Goal: Transaction & Acquisition: Purchase product/service

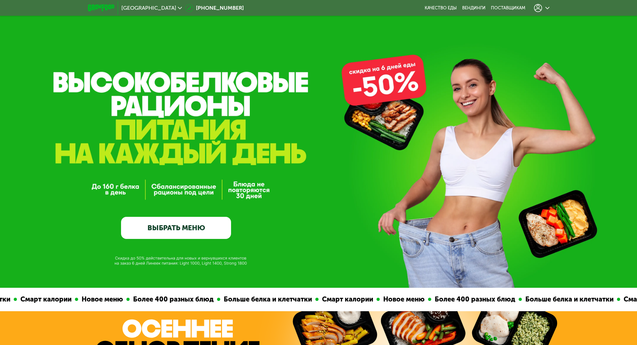
click at [152, 235] on link "ВЫБРАТЬ МЕНЮ" at bounding box center [176, 228] width 110 height 22
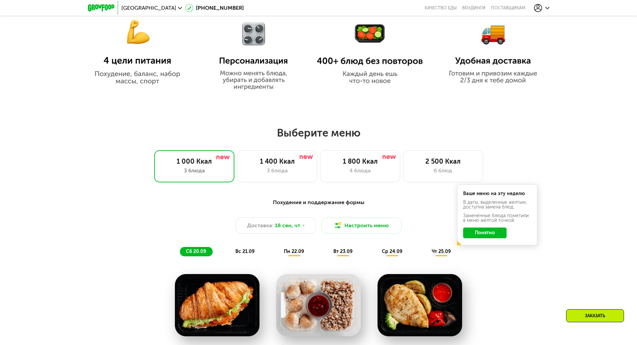
scroll to position [554, 0]
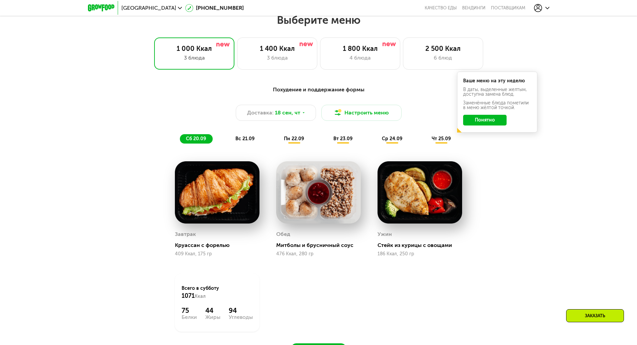
click at [236, 138] on span "вс 21.09" at bounding box center [244, 139] width 19 height 6
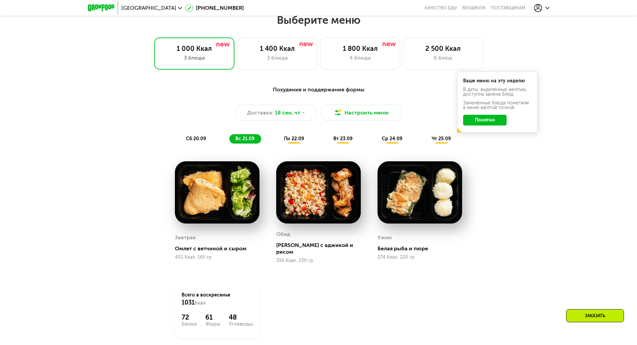
click at [293, 141] on span "пн 22.09" at bounding box center [294, 139] width 20 height 6
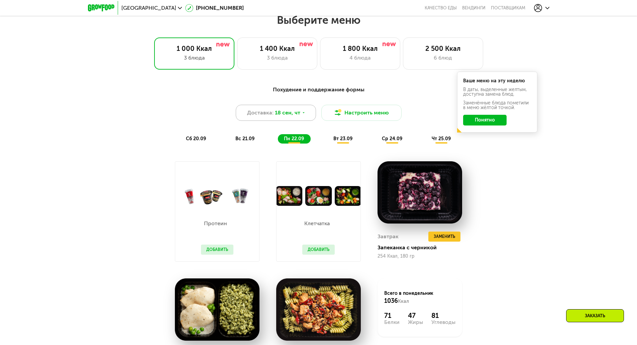
click at [296, 109] on div "Доставка: 18 сен, чт" at bounding box center [276, 113] width 80 height 16
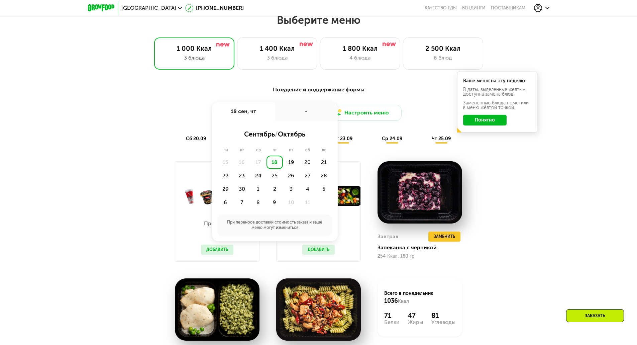
click at [190, 135] on div "Похудение и поддержание формы Доставка: 18 сен, чт 18 сен, чт - сентябрь / октя…" at bounding box center [319, 115] width 396 height 58
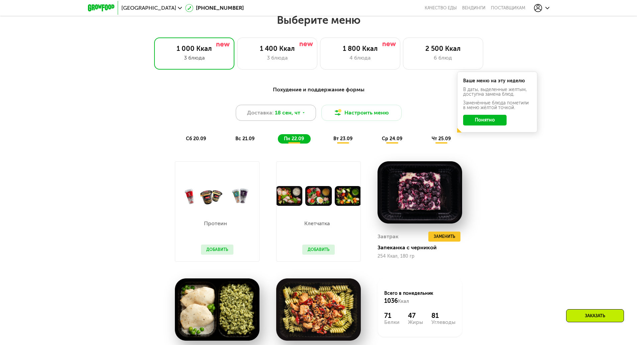
click at [283, 112] on span "18 сен, чт" at bounding box center [287, 113] width 25 height 8
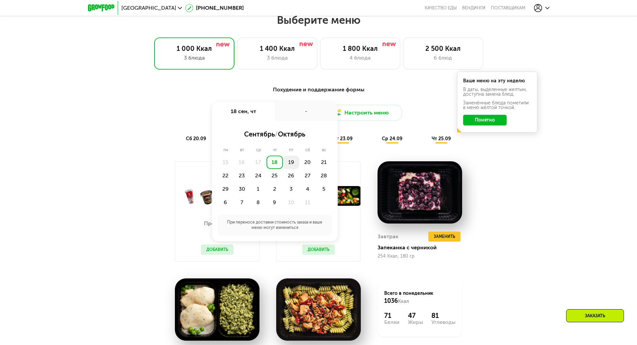
click at [291, 167] on div "19" at bounding box center [291, 161] width 16 height 13
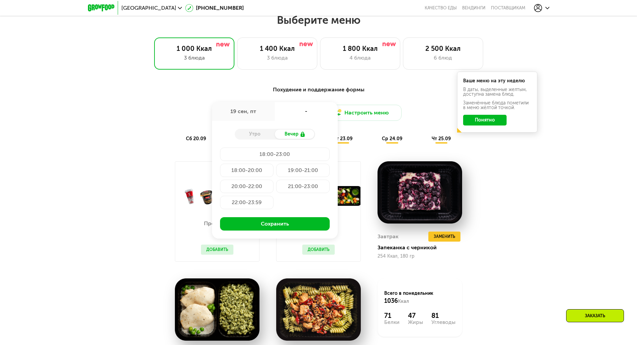
click at [243, 136] on div "Утро" at bounding box center [255, 133] width 40 height 9
click at [251, 135] on div "Утро" at bounding box center [255, 133] width 40 height 9
click at [163, 120] on div "Доставка: 19 сен, пт 19 сен, пт - Утро Вечер 18:00-23:00 18:00-20:00 19:00-21:0…" at bounding box center [319, 113] width 396 height 16
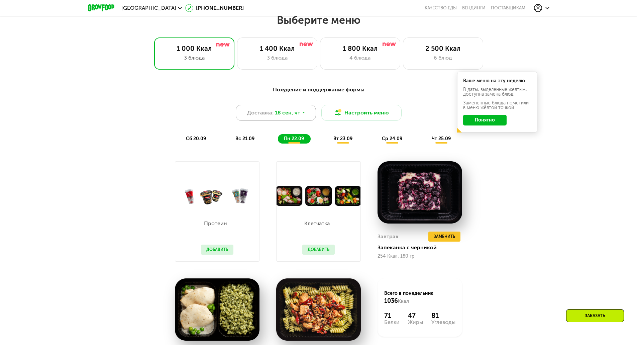
click at [249, 113] on span "Доставка:" at bounding box center [260, 113] width 26 height 8
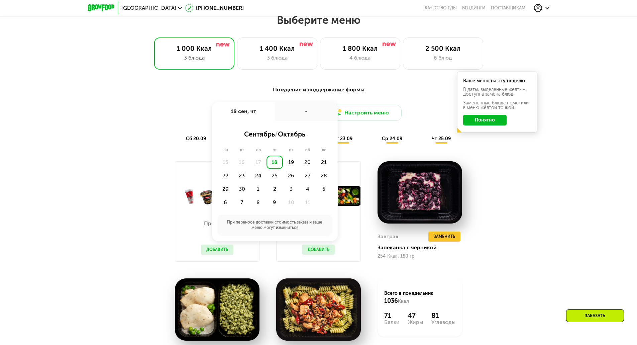
click at [271, 164] on div "18" at bounding box center [275, 161] width 16 height 13
click at [309, 111] on div "-" at bounding box center [306, 111] width 63 height 19
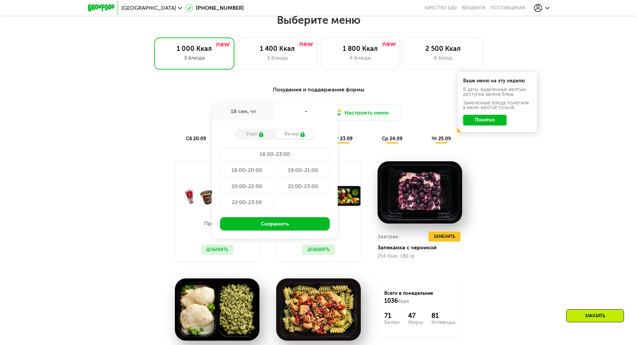
click at [264, 135] on div "Утро" at bounding box center [255, 133] width 40 height 9
click at [177, 133] on div "Похудение и поддержание формы Доставка: 18 сен, чт 18 сен, чт - Утро Вечер 18:0…" at bounding box center [319, 115] width 396 height 58
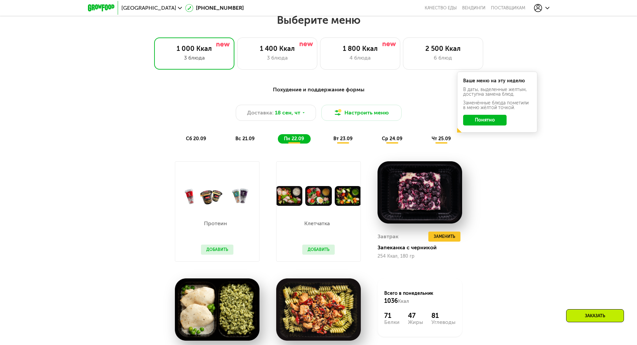
click at [347, 141] on span "вт 23.09" at bounding box center [342, 139] width 19 height 6
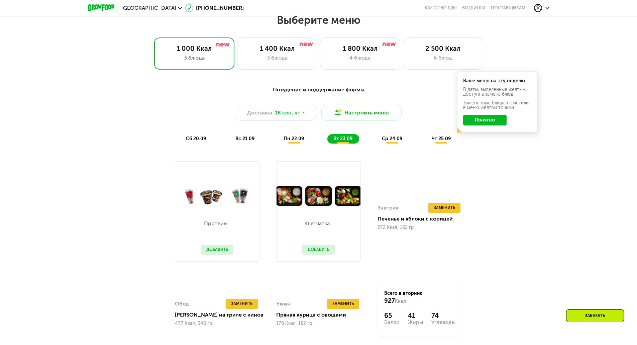
click at [387, 140] on span "ср 24.09" at bounding box center [392, 139] width 20 height 6
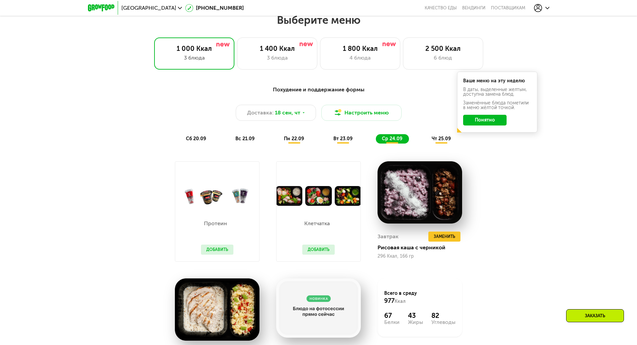
click at [135, 191] on div "Похудение и поддержание формы Доставка: 18 сен, чт Настроить меню сб 20.09 вс 2…" at bounding box center [319, 245] width 412 height 326
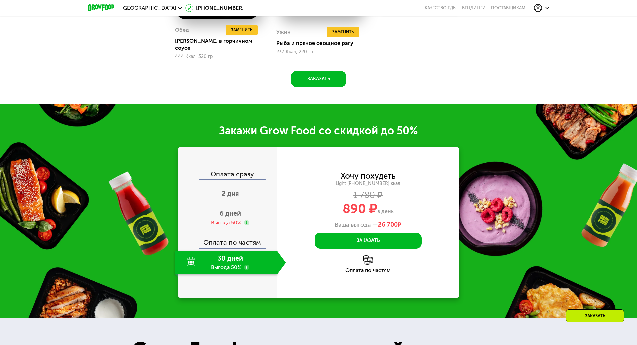
scroll to position [889, 0]
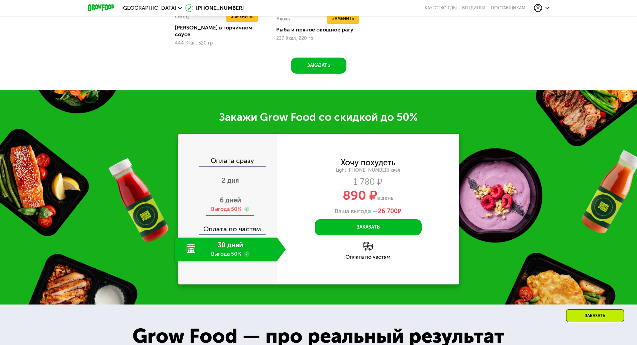
click at [224, 196] on span "6 дней" at bounding box center [230, 200] width 21 height 8
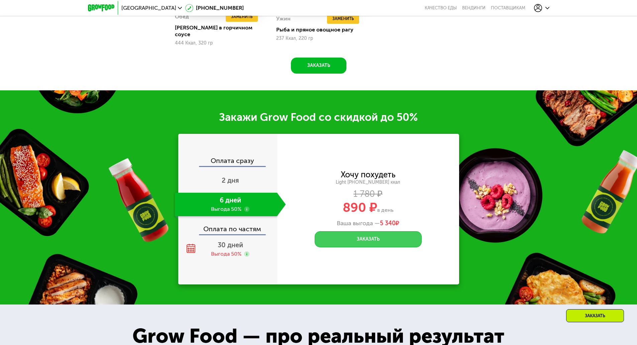
click at [331, 241] on button "Заказать" at bounding box center [368, 239] width 107 height 16
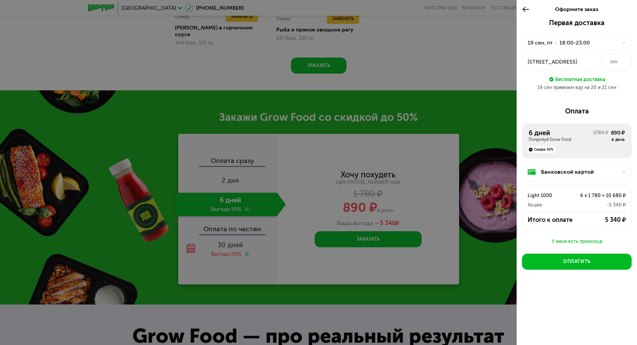
click at [575, 41] on div "18:00-23:00" at bounding box center [574, 43] width 30 height 8
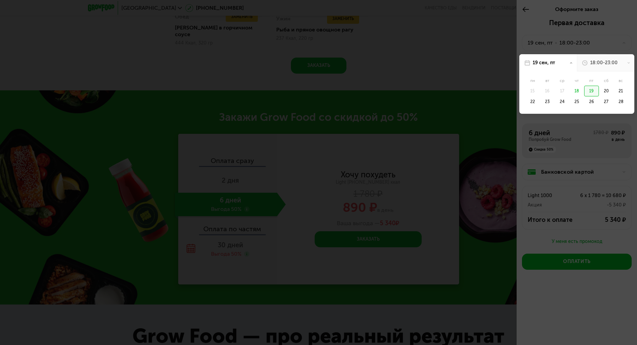
click at [592, 65] on div "18:00-23:00" at bounding box center [603, 63] width 27 height 7
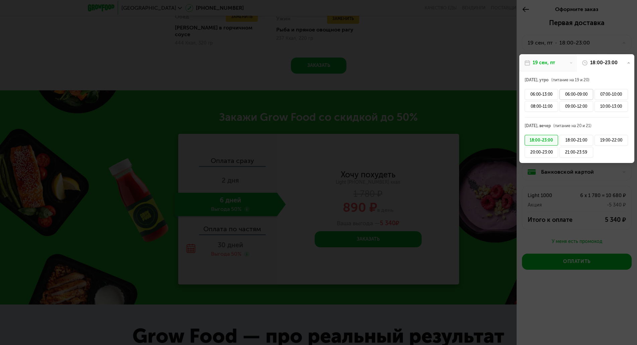
click at [581, 92] on div "06:00-09:00" at bounding box center [575, 94] width 33 height 11
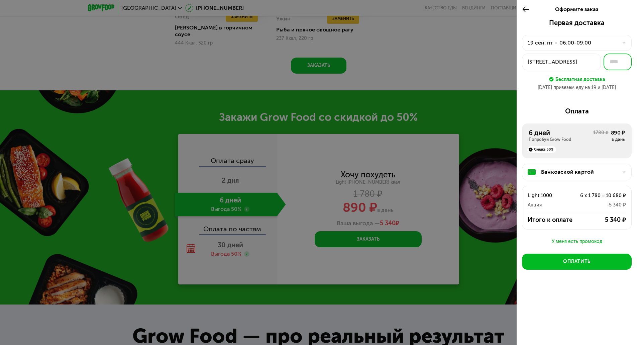
click at [616, 63] on input "text" at bounding box center [618, 62] width 28 height 17
type input "***"
click at [573, 239] on div "У меня есть промокод" at bounding box center [577, 241] width 110 height 8
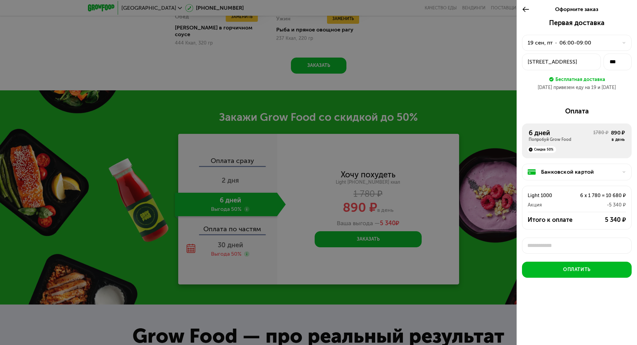
scroll to position [2, 0]
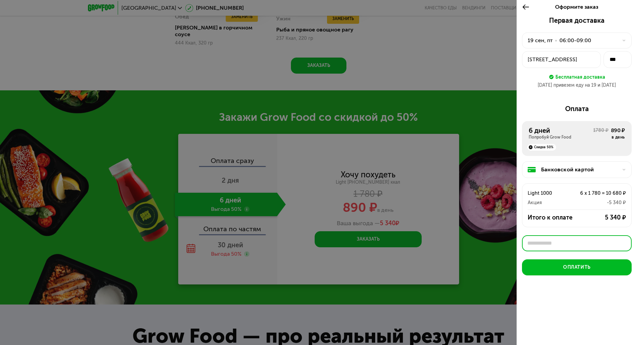
paste input "**********"
type input "**********"
click at [618, 241] on div "Применить" at bounding box center [613, 243] width 25 height 7
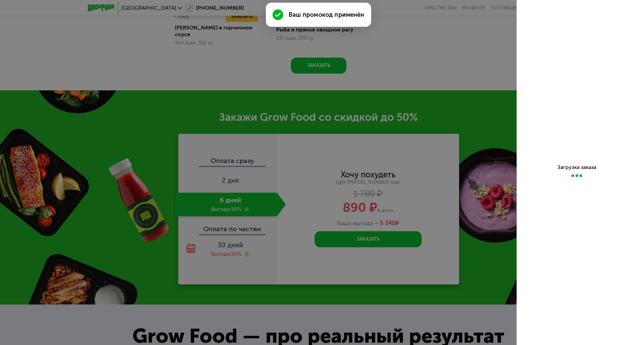
scroll to position [0, 0]
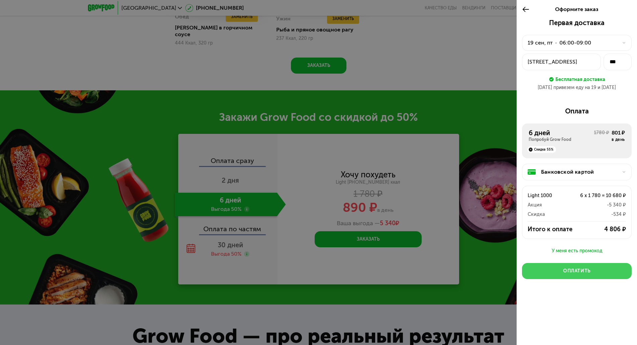
click at [583, 272] on div "Оплатить" at bounding box center [576, 271] width 27 height 7
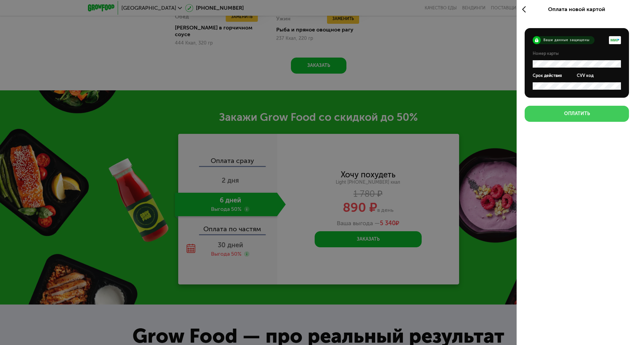
click at [575, 116] on div "Оплатить" at bounding box center [577, 113] width 26 height 7
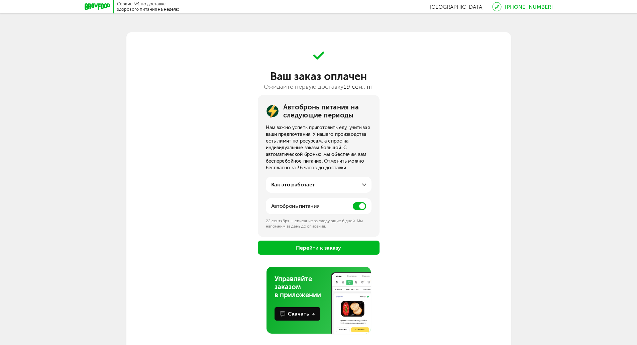
click at [361, 207] on span at bounding box center [359, 206] width 13 height 8
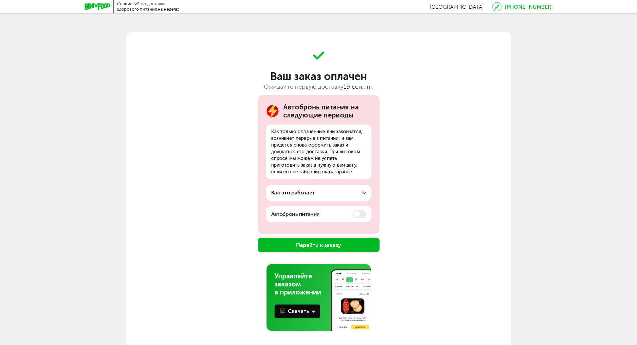
click at [354, 191] on div "Как это работает" at bounding box center [318, 193] width 95 height 8
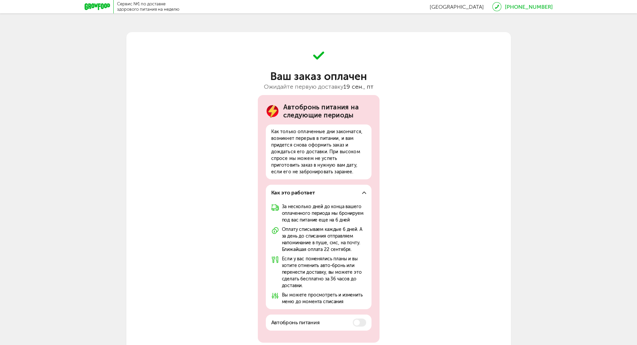
click at [354, 191] on div "Как это работает" at bounding box center [318, 193] width 95 height 8
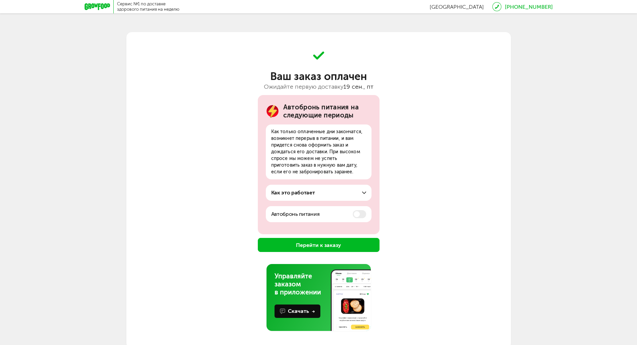
click at [346, 245] on button "Перейти к заказу" at bounding box center [319, 245] width 122 height 14
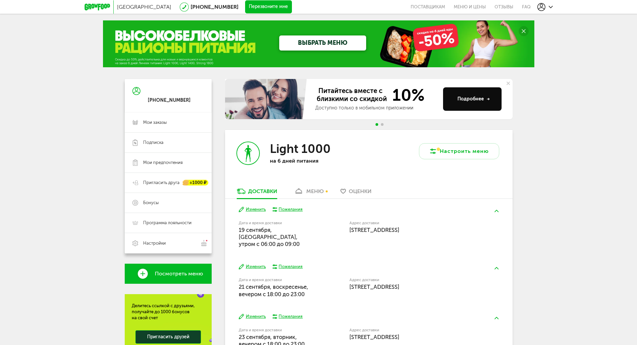
click at [487, 211] on div "Завтра Изменить Пожелания" at bounding box center [369, 209] width 260 height 6
click at [497, 212] on button at bounding box center [496, 211] width 17 height 16
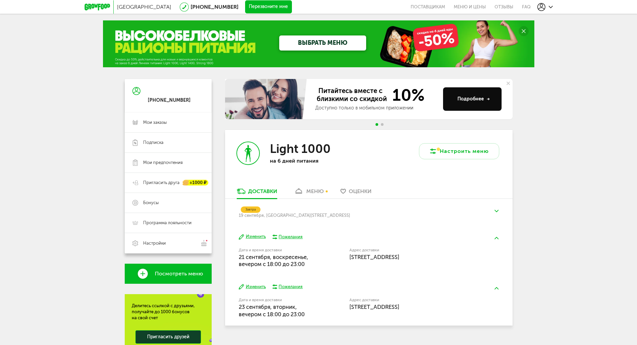
click at [497, 212] on button at bounding box center [496, 211] width 17 height 16
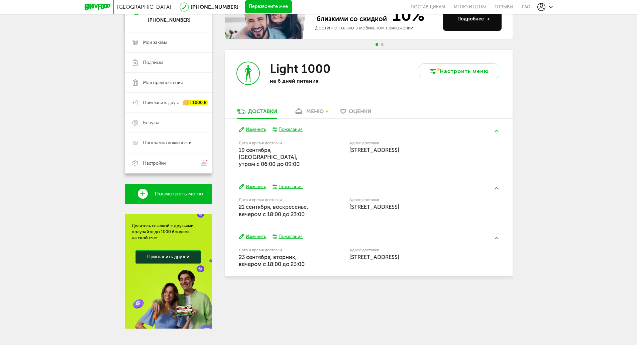
scroll to position [80, 0]
click at [253, 183] on button "Изменить" at bounding box center [252, 186] width 27 height 6
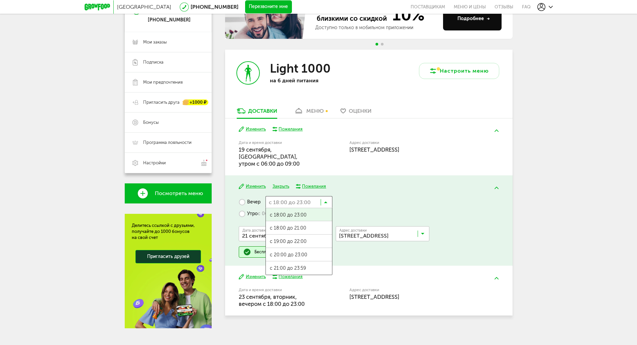
click at [323, 196] on input "Search for option" at bounding box center [299, 201] width 67 height 11
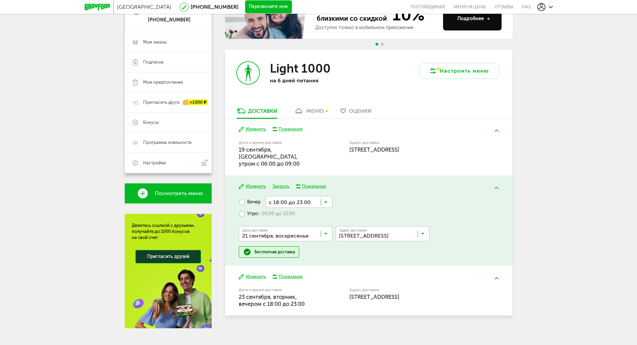
click at [333, 253] on div "Изменить Закрыть Пожелания Вечер с 18:00 до 23:00 Загрузка... с 18:00 до 23:00 …" at bounding box center [369, 220] width 288 height 90
click at [324, 200] on icon at bounding box center [325, 203] width 3 height 7
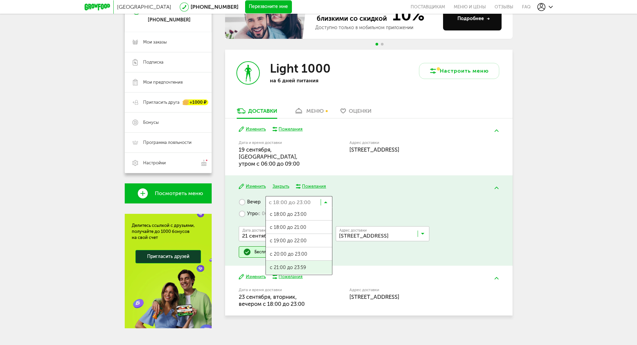
scroll to position [0, 0]
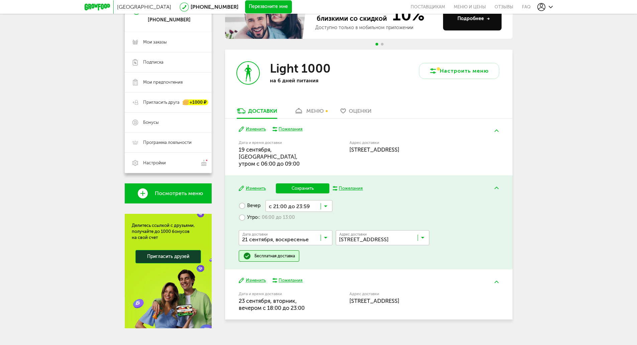
click at [307, 265] on span "с 21:00 до 23:59" at bounding box center [299, 272] width 66 height 14
click at [304, 183] on button "Сохранить" at bounding box center [303, 188] width 54 height 10
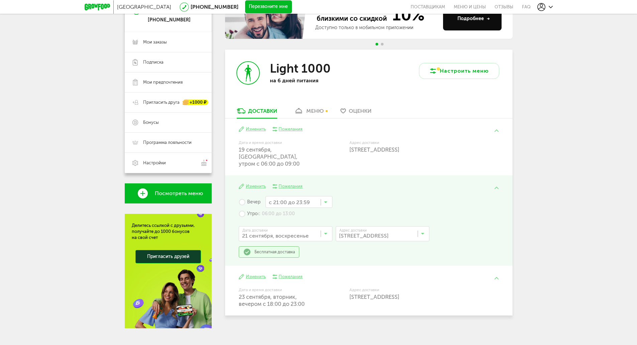
click at [304, 180] on div "Изменить Пожелания Вечер с 21:00 до 23:59 Загрузка... Утро с 06:00 до 13:00 Дат…" at bounding box center [369, 220] width 288 height 90
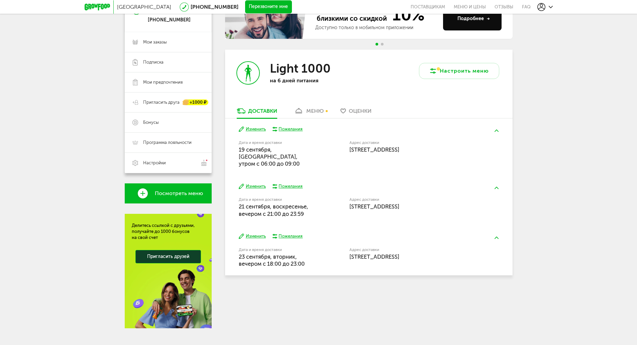
click at [255, 233] on button "Изменить" at bounding box center [252, 236] width 27 height 6
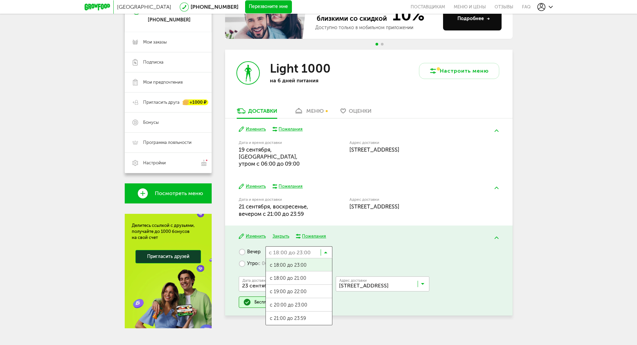
click at [317, 246] on input "Search for option" at bounding box center [299, 251] width 67 height 11
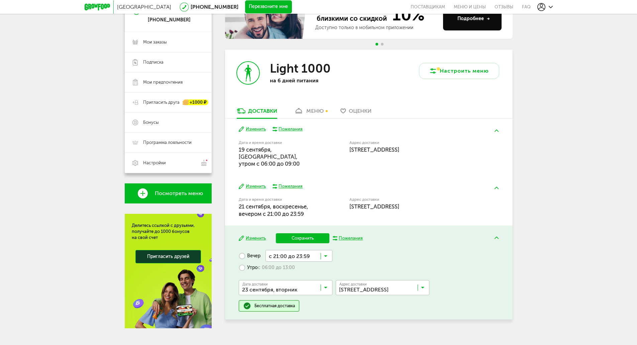
click at [311, 315] on span "с 21:00 до 23:59" at bounding box center [299, 322] width 66 height 14
click at [305, 233] on button "Сохранить" at bounding box center [303, 238] width 54 height 10
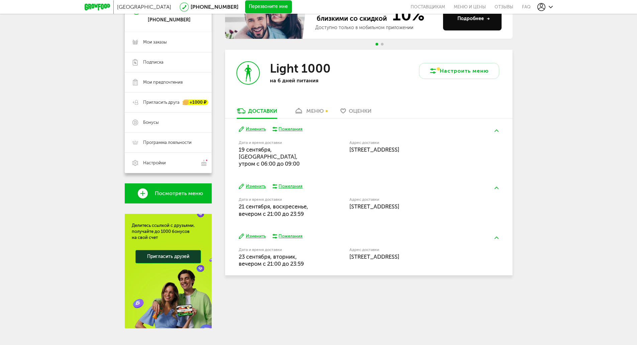
click at [307, 115] on link "меню" at bounding box center [309, 112] width 36 height 11
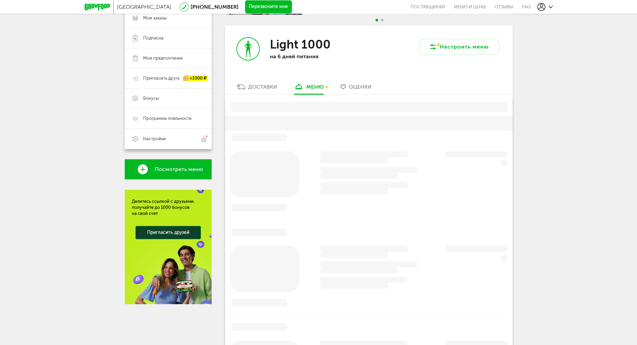
scroll to position [113, 0]
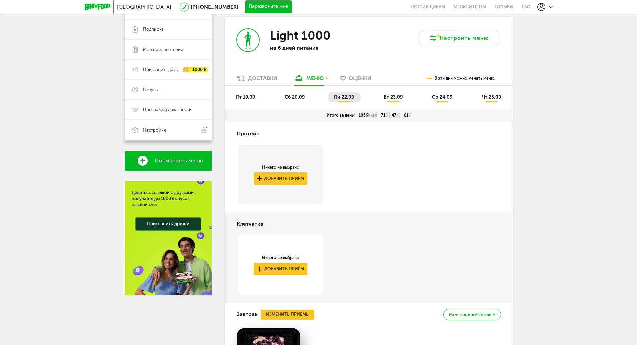
click at [242, 99] on span "пт 19.09" at bounding box center [245, 97] width 19 height 6
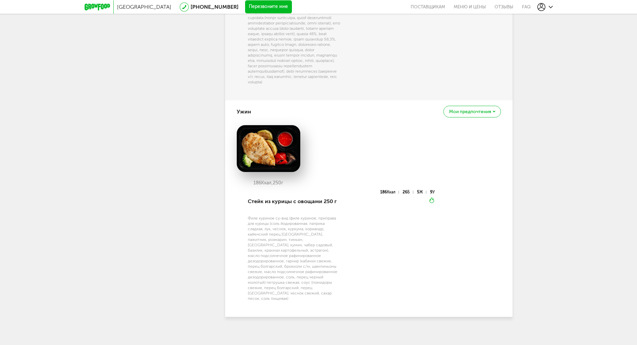
scroll to position [547, 0]
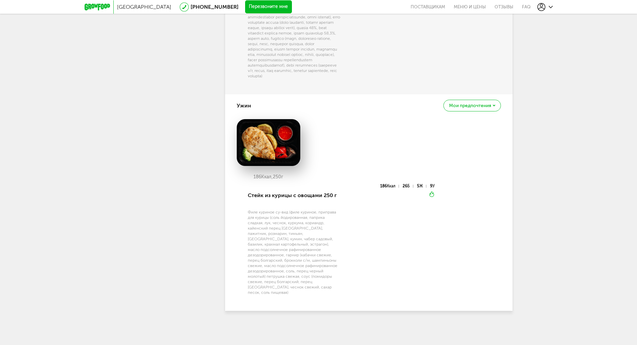
click at [480, 111] on div "Мои предпочтения" at bounding box center [471, 106] width 57 height 12
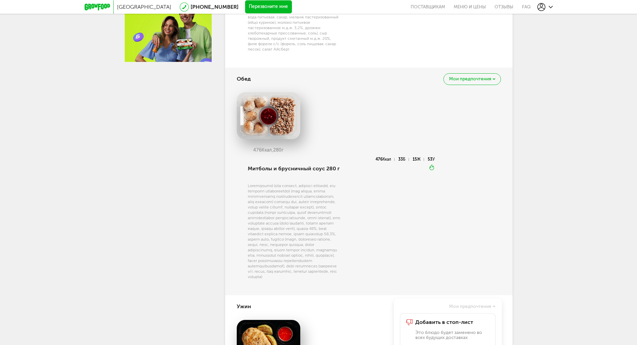
scroll to position [333, 0]
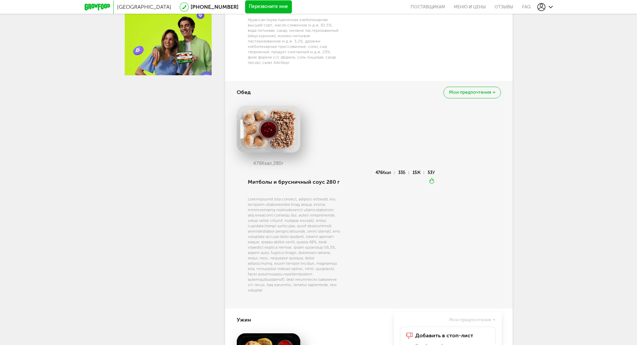
click at [460, 94] on span "Мои предпочтения" at bounding box center [470, 92] width 42 height 5
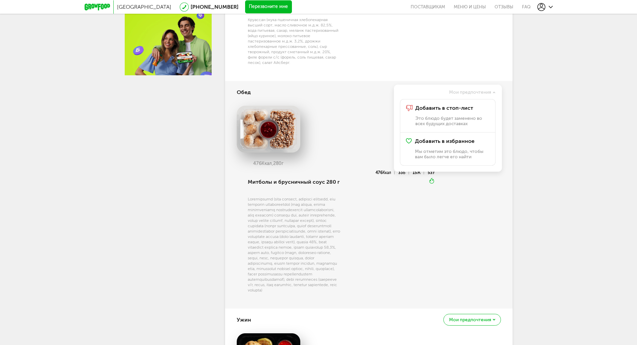
click at [326, 141] on div "476 Ккал, 280 г" at bounding box center [369, 138] width 264 height 65
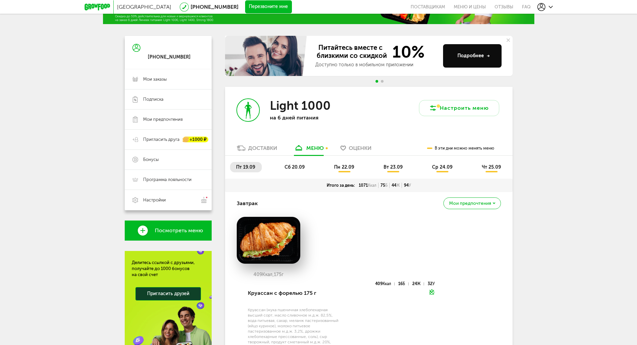
scroll to position [25, 0]
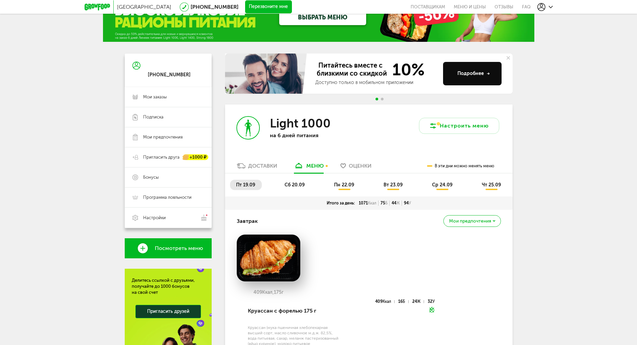
click at [293, 180] on li "сб 20.09" at bounding box center [295, 185] width 33 height 10
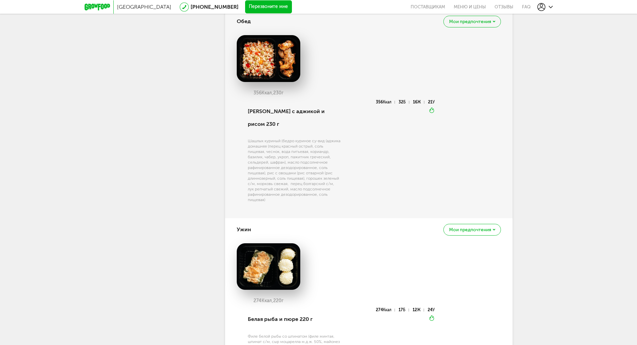
scroll to position [453, 0]
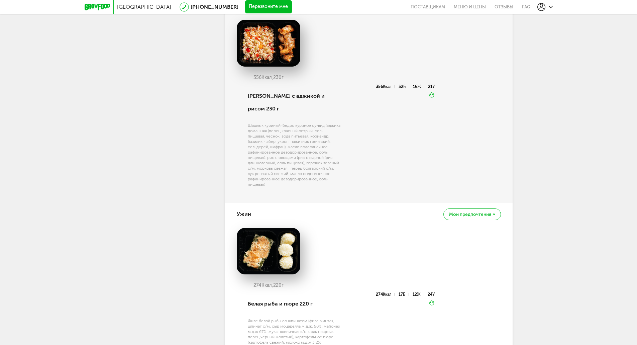
click at [470, 212] on span "Мои предпочтения" at bounding box center [470, 214] width 42 height 5
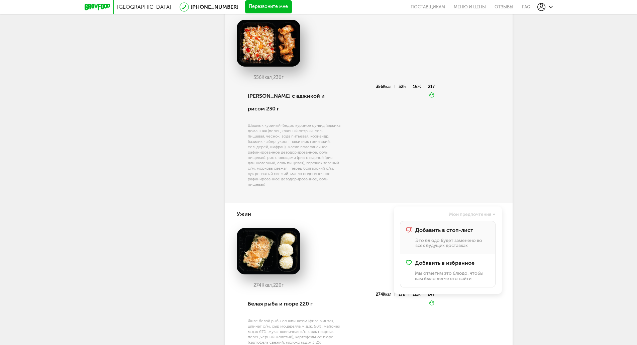
click at [451, 238] on p "Это блюдо будет заменено во всех будущих доставках" at bounding box center [452, 243] width 74 height 10
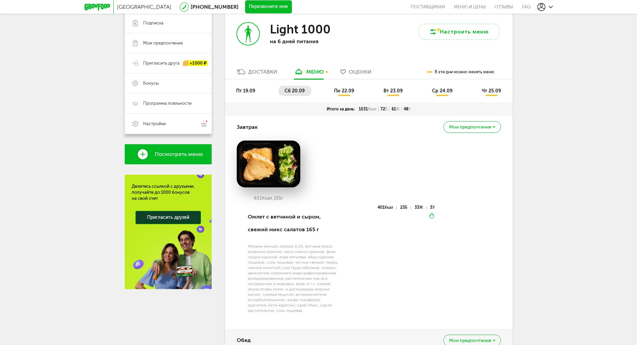
scroll to position [119, 0]
click at [347, 89] on span "пн 22.09" at bounding box center [344, 91] width 20 height 6
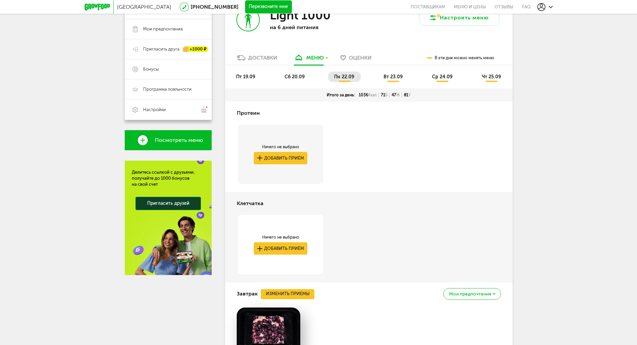
scroll to position [132, 0]
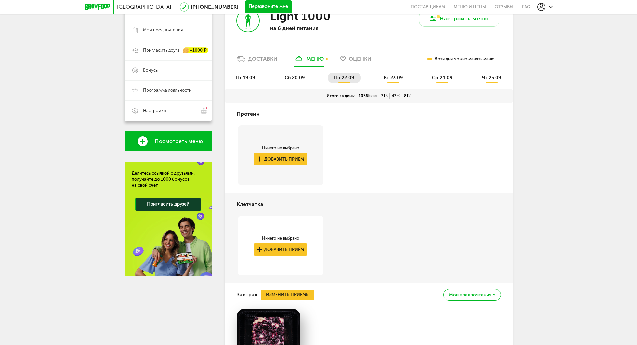
click at [387, 77] on span "вт 23.09" at bounding box center [393, 78] width 19 height 6
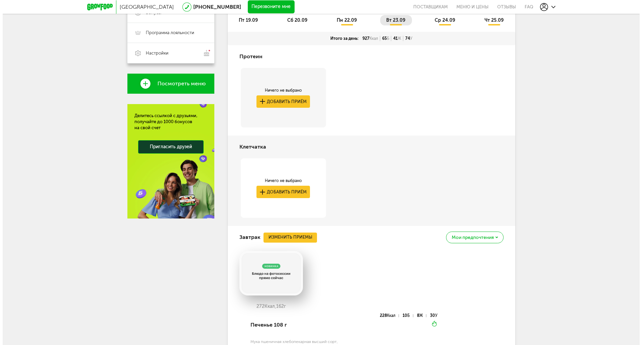
scroll to position [190, 0]
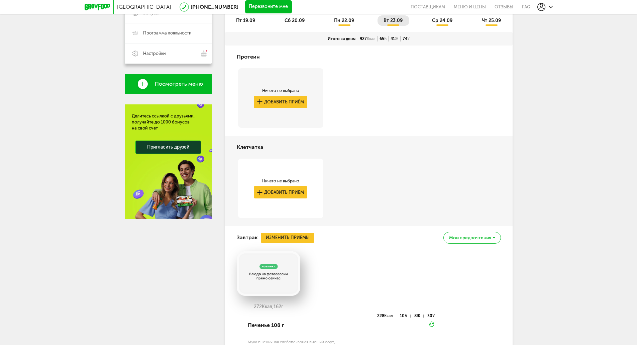
click at [247, 27] on ul "пт 19.09 сб 20.09 пн 22.09 вт 23.09 ср 24.09 чт 25.09" at bounding box center [369, 23] width 278 height 17
click at [244, 24] on li "пт 19.09" at bounding box center [246, 20] width 32 height 10
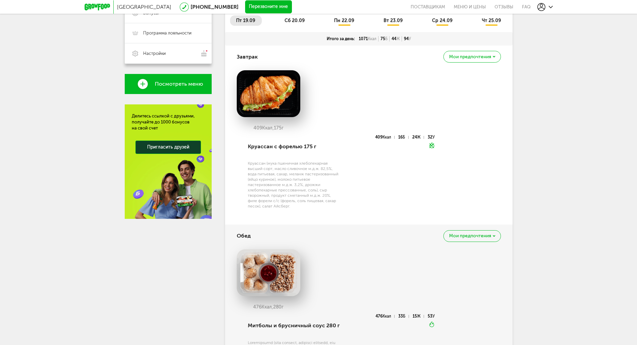
click at [293, 18] on span "сб 20.09" at bounding box center [295, 21] width 20 height 6
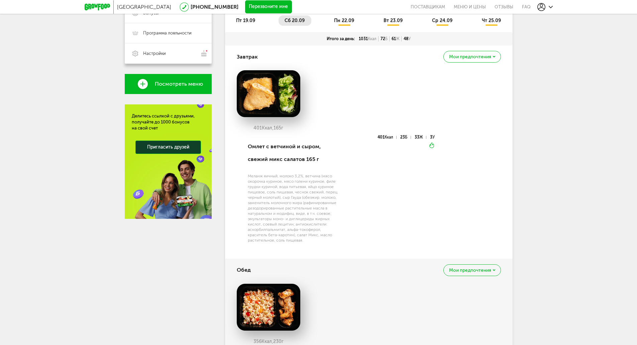
click at [342, 22] on span "пн 22.09" at bounding box center [344, 21] width 20 height 6
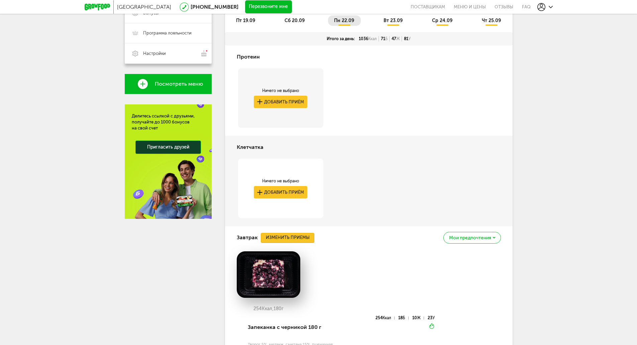
click at [288, 238] on button "Изменить приемы" at bounding box center [288, 238] width 54 height 10
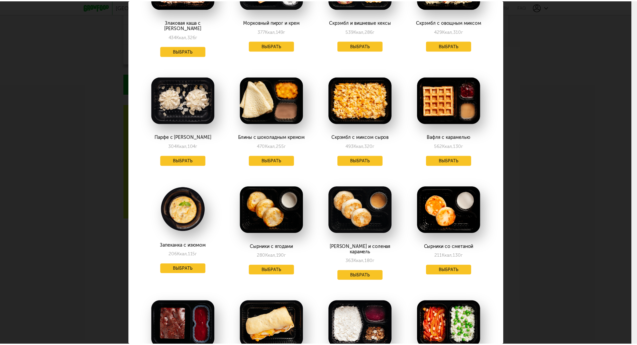
scroll to position [187, 0]
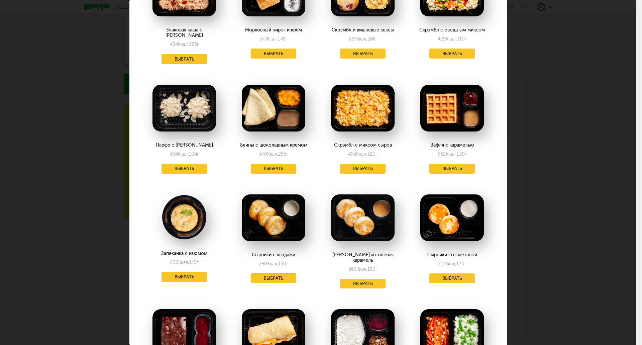
click at [267, 274] on button "Выбрать" at bounding box center [273, 278] width 45 height 10
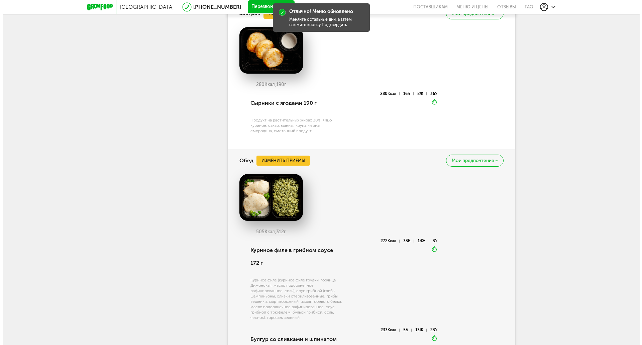
scroll to position [430, 0]
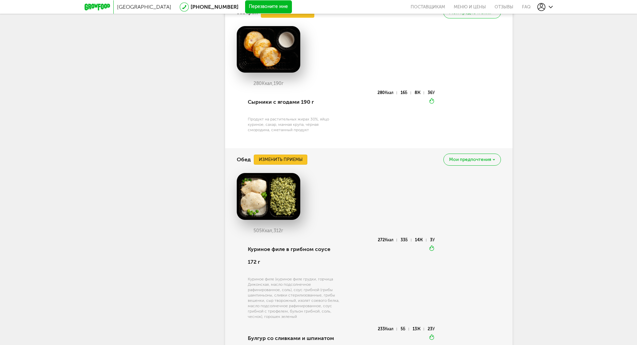
click at [299, 154] on button "Изменить приемы" at bounding box center [281, 159] width 54 height 10
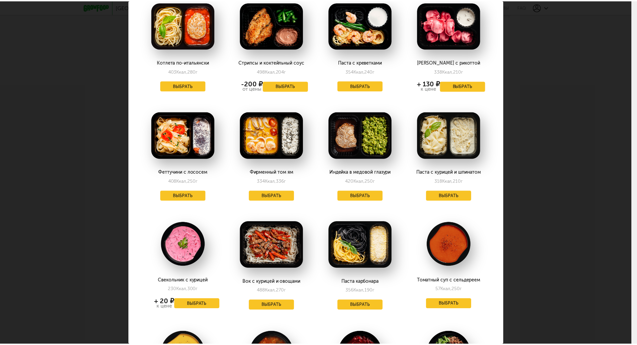
scroll to position [159, 0]
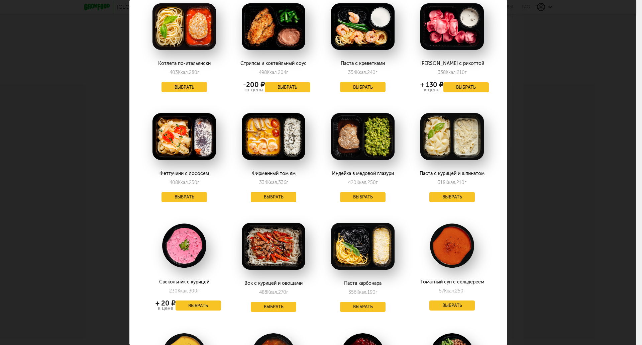
click at [271, 192] on button "Выбрать" at bounding box center [273, 197] width 45 height 10
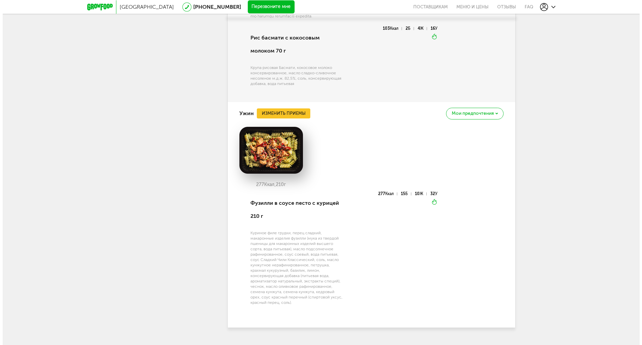
scroll to position [791, 0]
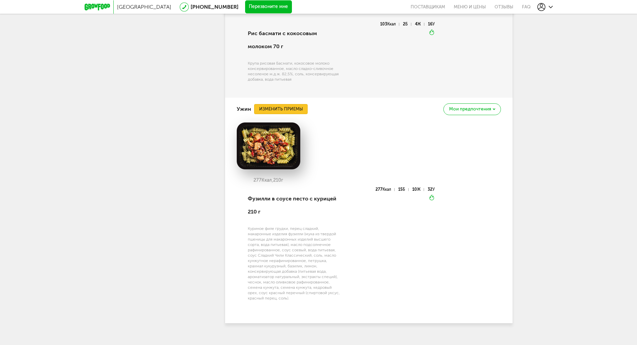
click at [292, 114] on button "Изменить приемы" at bounding box center [281, 109] width 54 height 10
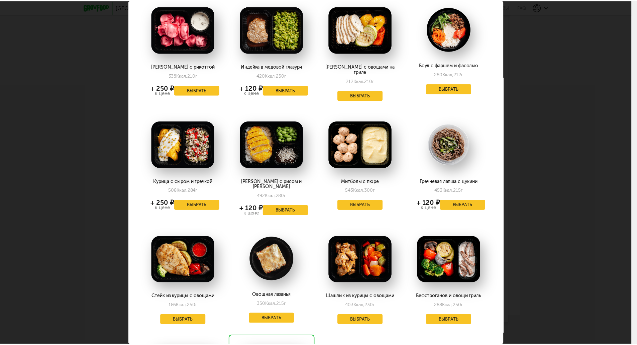
scroll to position [265, 0]
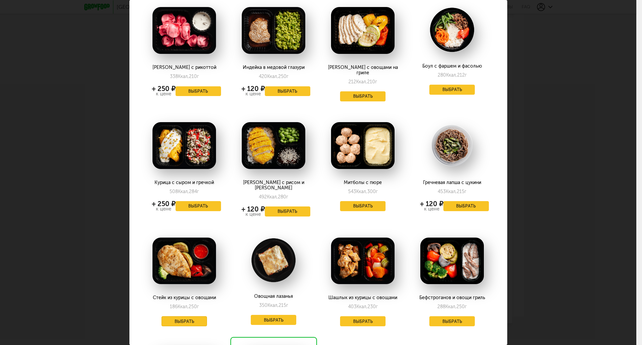
click at [193, 316] on button "Выбрать" at bounding box center [184, 321] width 45 height 10
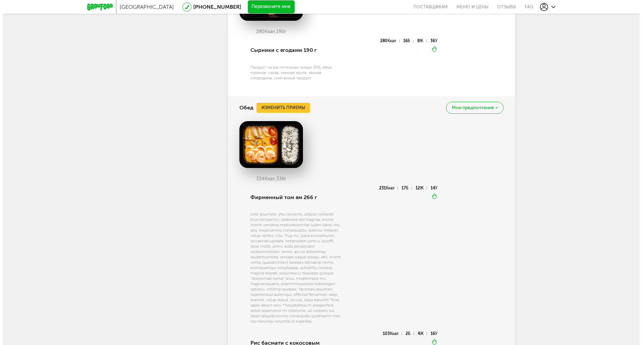
scroll to position [484, 0]
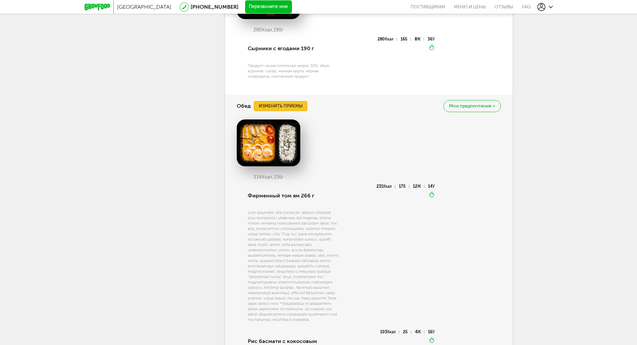
click at [288, 106] on button "Изменить приемы" at bounding box center [281, 106] width 54 height 10
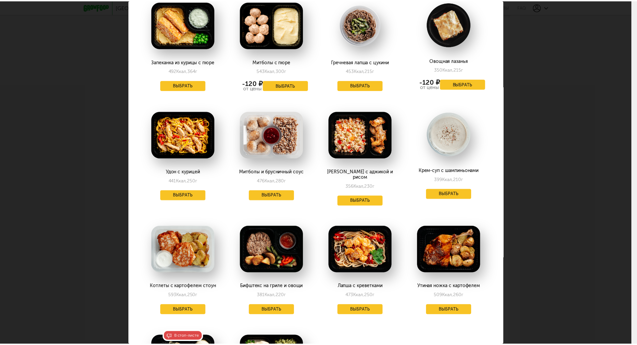
scroll to position [614, 0]
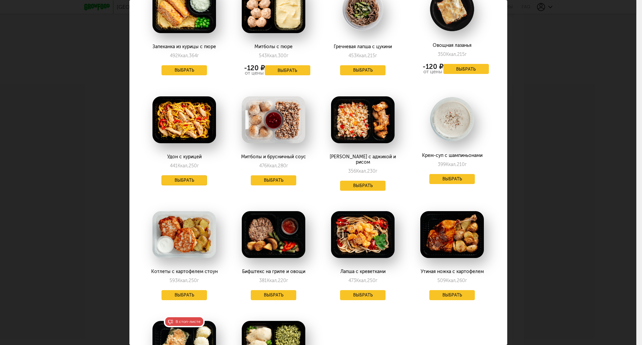
click at [189, 175] on button "Выбрать" at bounding box center [184, 180] width 45 height 10
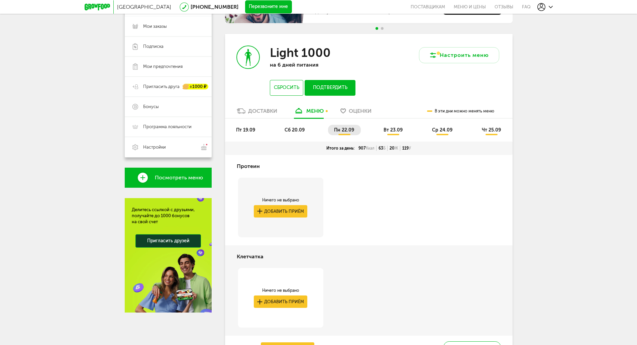
scroll to position [83, 0]
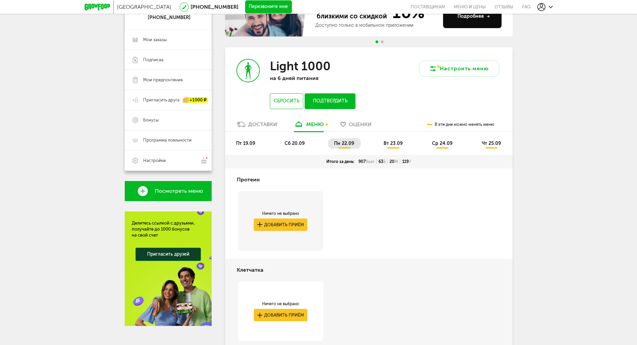
click at [393, 142] on span "вт 23.09" at bounding box center [393, 143] width 19 height 6
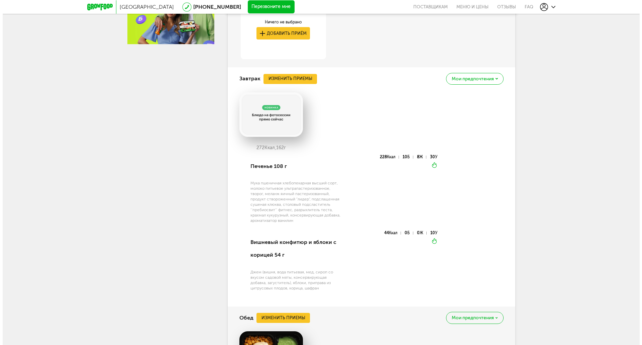
scroll to position [363, 0]
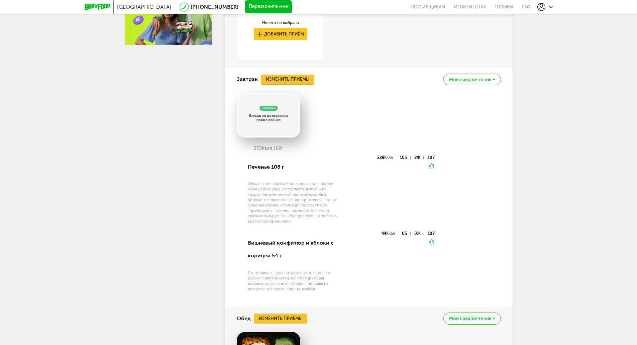
click at [285, 76] on button "Изменить приемы" at bounding box center [288, 80] width 54 height 10
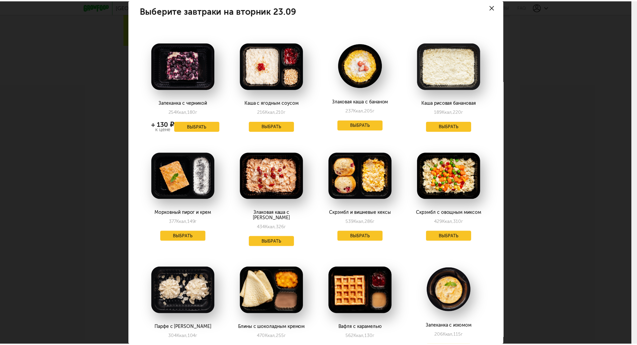
scroll to position [2, 0]
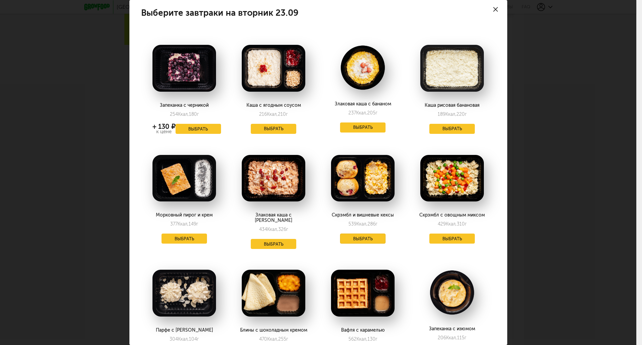
click at [361, 241] on button "Выбрать" at bounding box center [362, 238] width 45 height 10
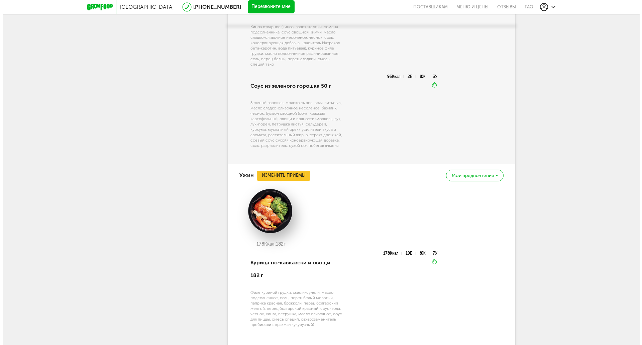
scroll to position [768, 0]
click at [289, 171] on button "Изменить приемы" at bounding box center [281, 176] width 54 height 10
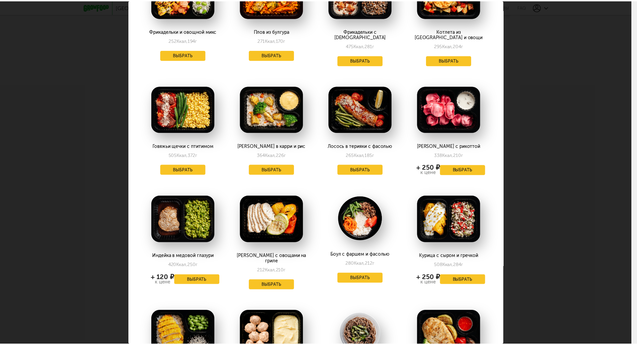
scroll to position [76, 0]
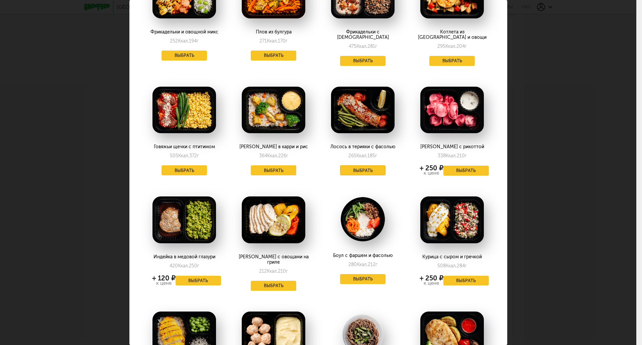
click at [357, 165] on button "Выбрать" at bounding box center [362, 170] width 45 height 10
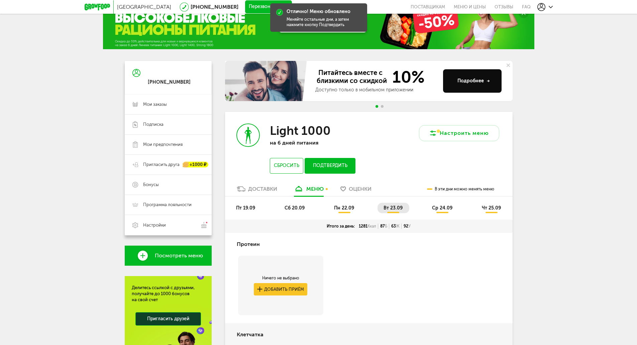
scroll to position [0, 0]
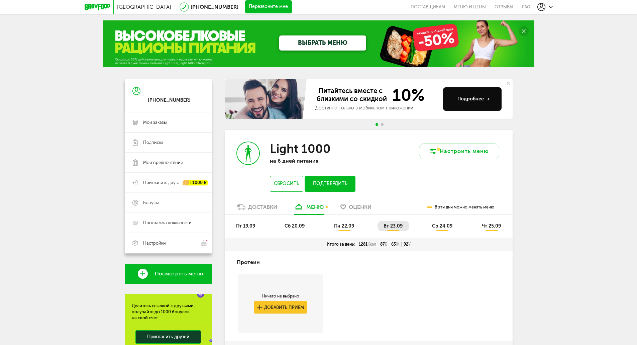
click at [440, 227] on span "ср 24.09" at bounding box center [442, 226] width 20 height 6
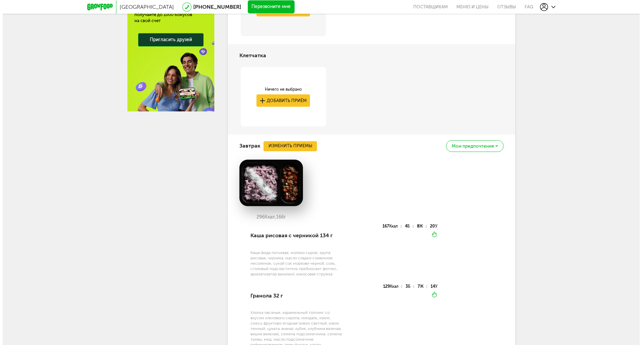
scroll to position [321, 0]
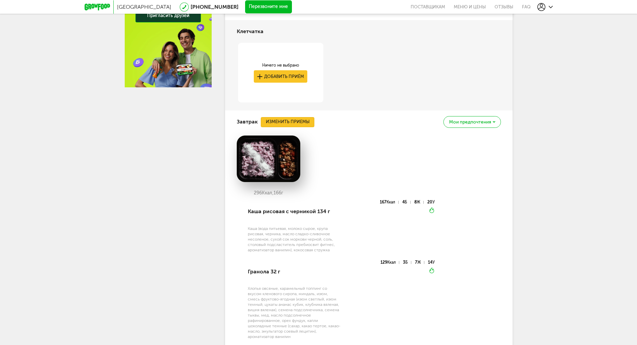
click at [290, 127] on button "Изменить приемы" at bounding box center [288, 122] width 54 height 10
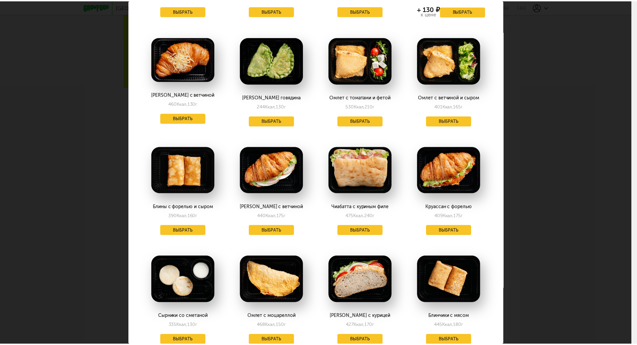
scroll to position [564, 0]
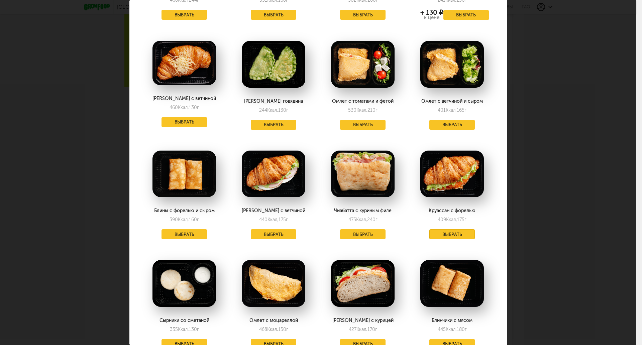
click at [454, 229] on button "Выбрать" at bounding box center [451, 234] width 45 height 10
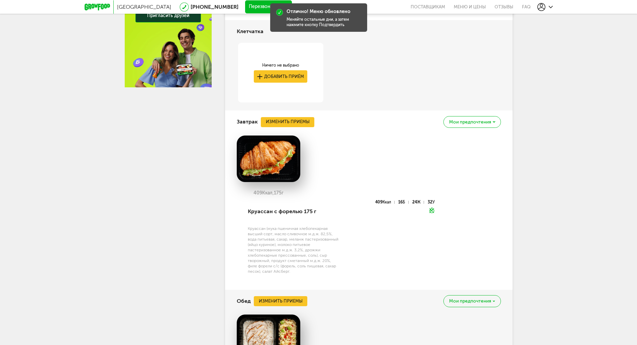
click at [193, 201] on div "**********" at bounding box center [168, 284] width 87 height 1052
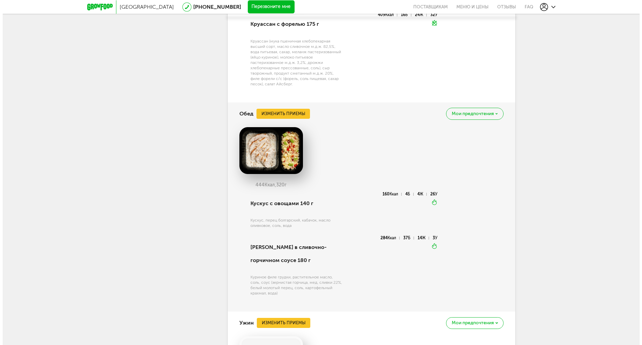
scroll to position [522, 0]
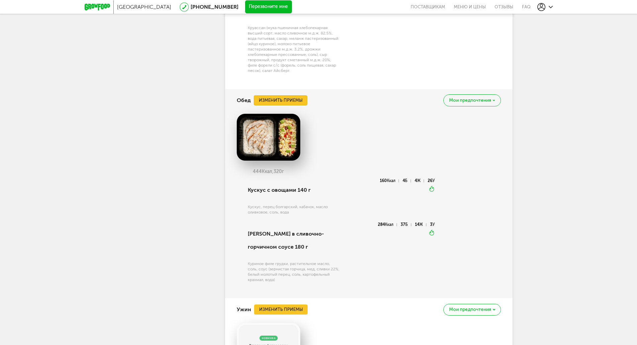
click at [289, 98] on button "Изменить приемы" at bounding box center [281, 100] width 54 height 10
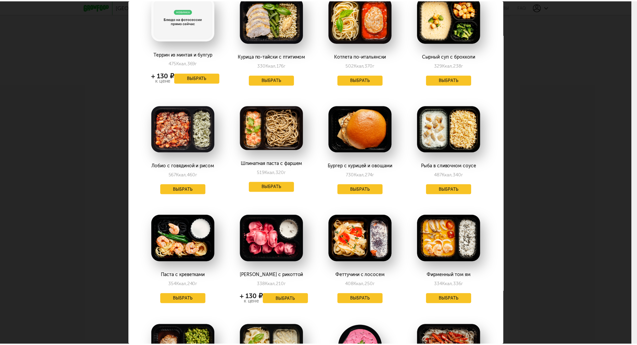
scroll to position [0, 0]
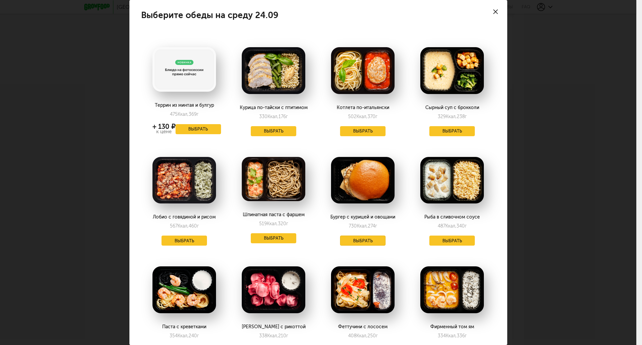
click at [362, 240] on button "Выбрать" at bounding box center [362, 240] width 45 height 10
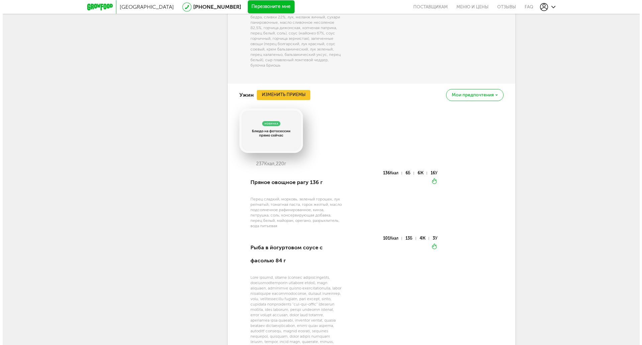
scroll to position [716, 0]
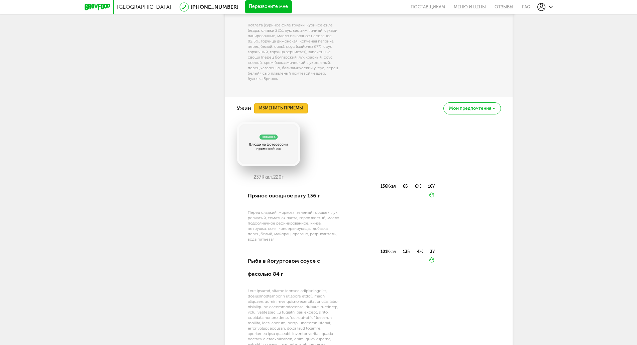
click at [289, 103] on button "Изменить приемы" at bounding box center [281, 108] width 54 height 10
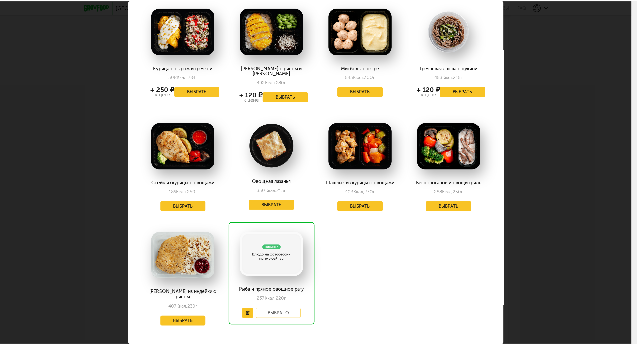
scroll to position [381, 0]
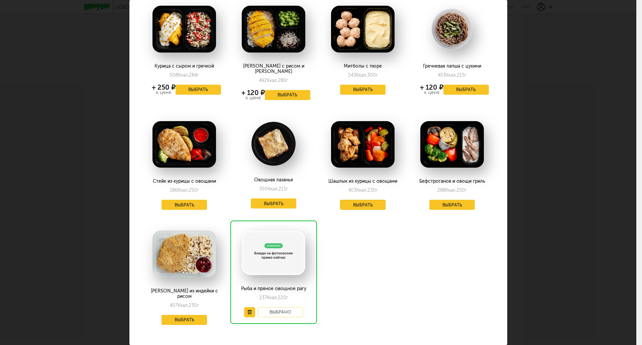
click at [371, 200] on button "Выбрать" at bounding box center [362, 205] width 45 height 10
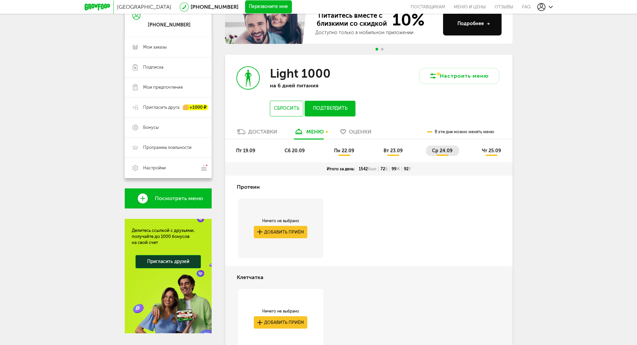
scroll to position [74, 0]
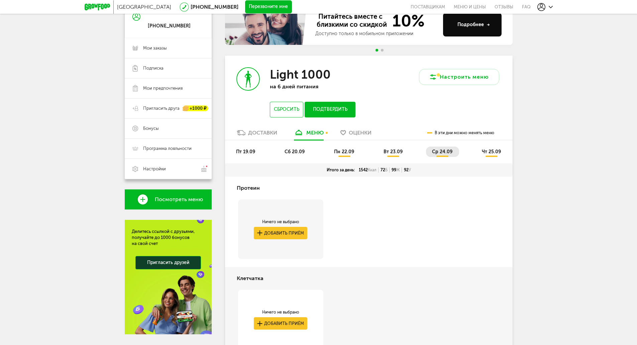
click at [495, 147] on li "чт 25.09" at bounding box center [492, 151] width 32 height 10
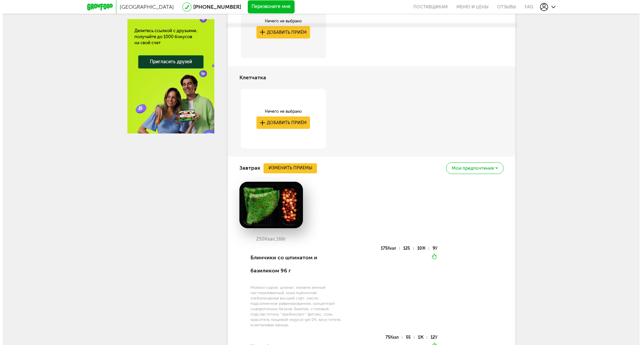
scroll to position [288, 0]
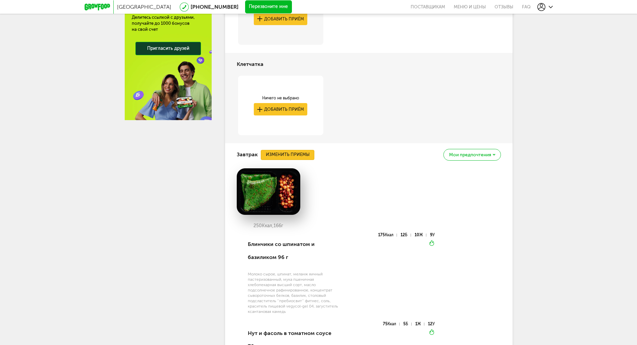
click at [293, 155] on button "Изменить приемы" at bounding box center [288, 155] width 54 height 10
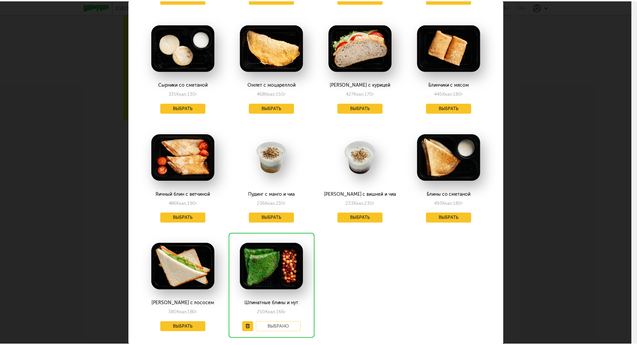
scroll to position [826, 0]
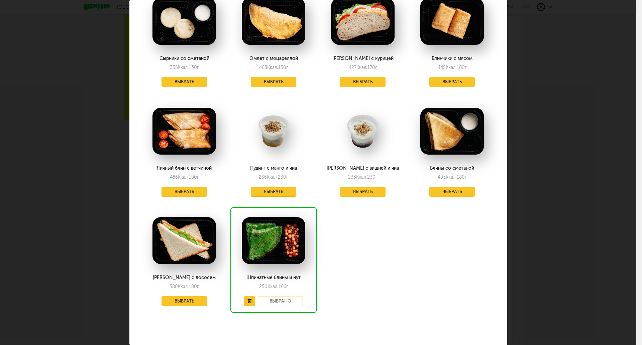
click at [282, 187] on button "Выбрать" at bounding box center [273, 192] width 45 height 10
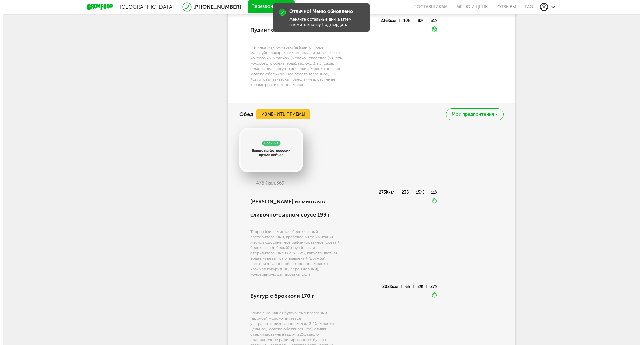
scroll to position [516, 0]
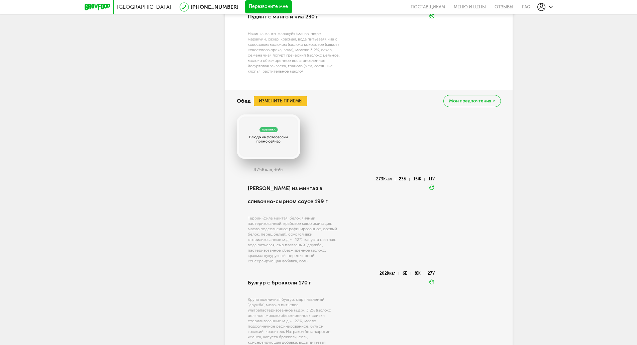
click at [285, 103] on button "Изменить приемы" at bounding box center [281, 101] width 54 height 10
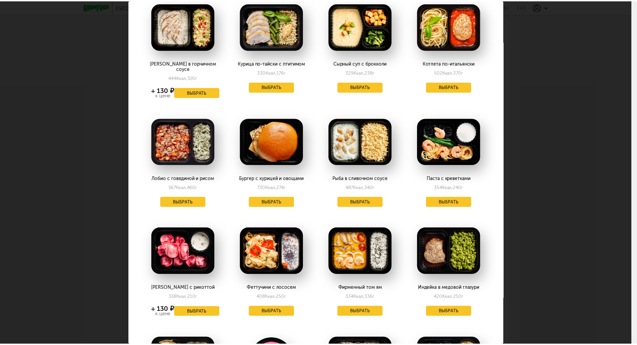
scroll to position [72, 0]
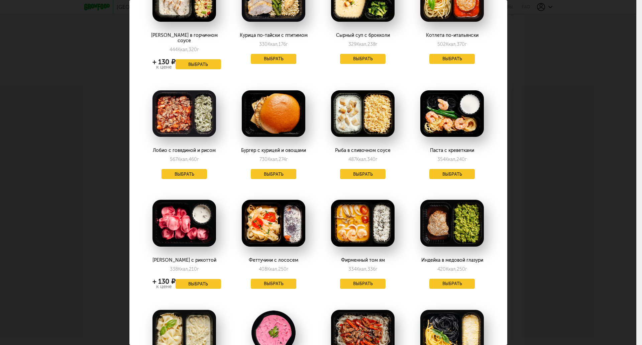
drag, startPoint x: 523, startPoint y: 81, endPoint x: 522, endPoint y: 91, distance: 9.7
click at [522, 91] on div "Выберите обеды на четверг 25.09 Курица в горчичном соусе 444 Ккал, 320 г + 130 …" at bounding box center [318, 172] width 636 height 345
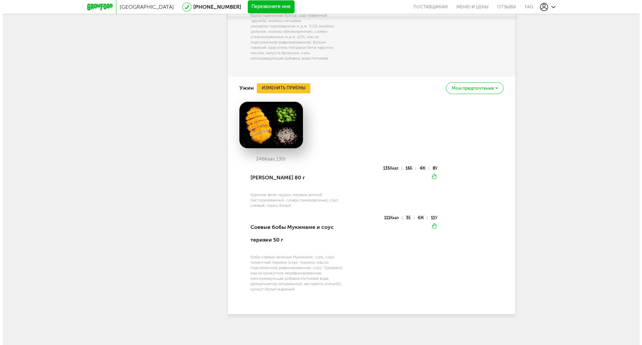
scroll to position [803, 0]
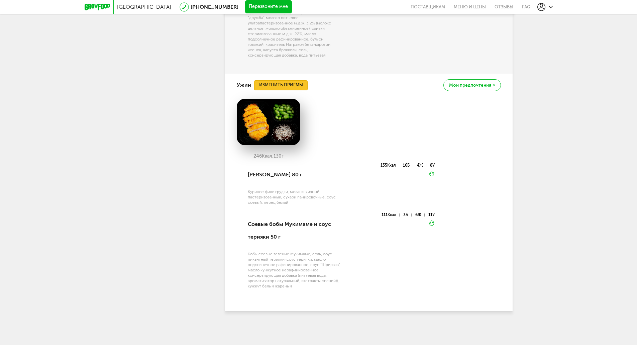
click at [283, 88] on button "Изменить приемы" at bounding box center [281, 85] width 54 height 10
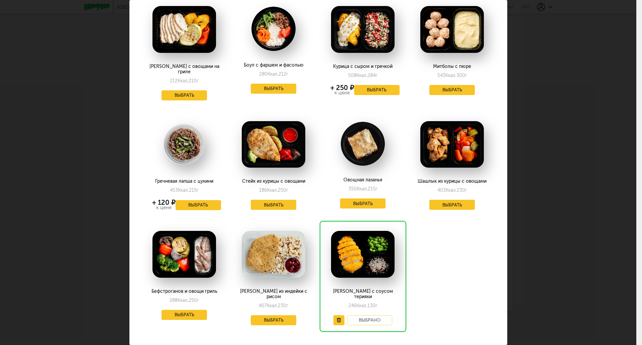
scroll to position [389, 0]
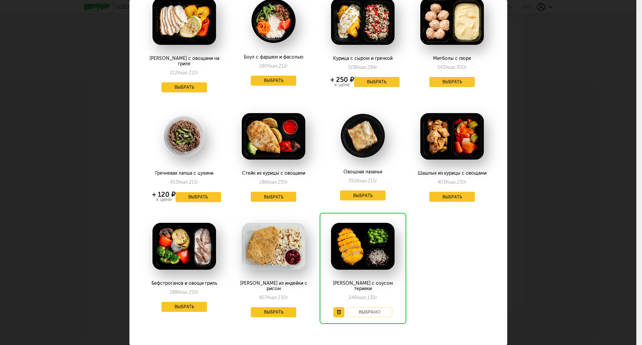
click at [520, 309] on div "Выберите ужины на четверг 25.09 Рыба и пряное овощное рагу 237 Ккал, 220 г + 13…" at bounding box center [318, 172] width 636 height 345
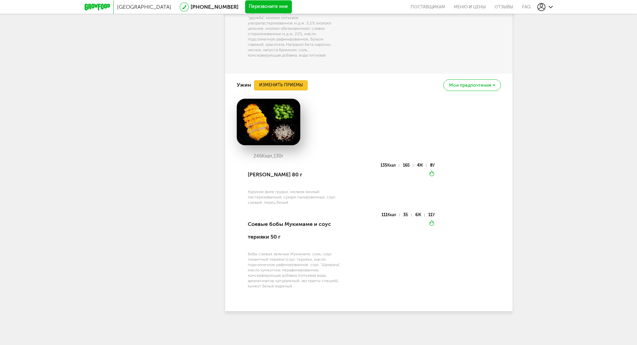
click at [279, 85] on button "Изменить приемы" at bounding box center [281, 85] width 54 height 10
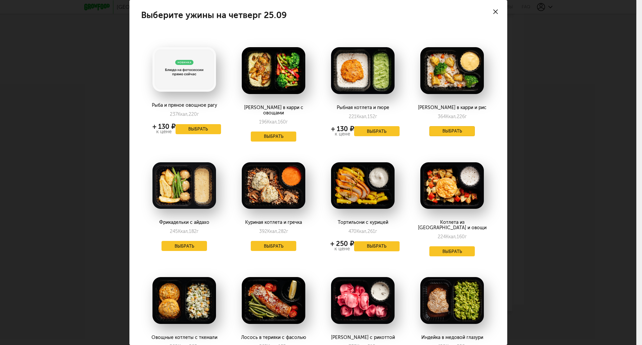
click at [447, 130] on button "Выбрать" at bounding box center [451, 131] width 45 height 10
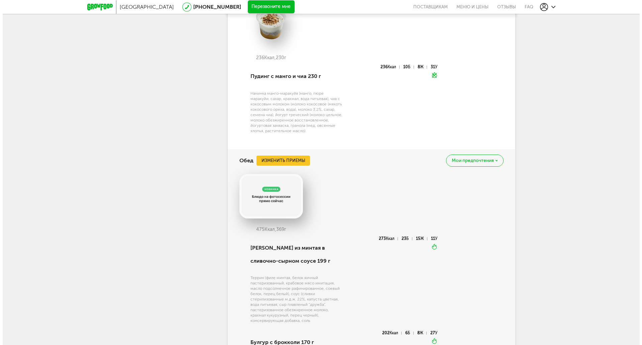
scroll to position [457, 0]
click at [274, 162] on button "Изменить приемы" at bounding box center [281, 160] width 54 height 10
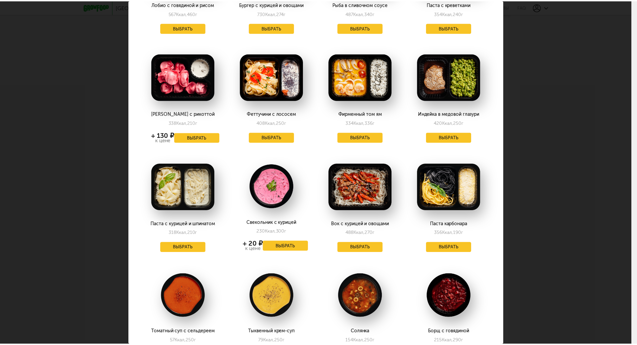
scroll to position [243, 0]
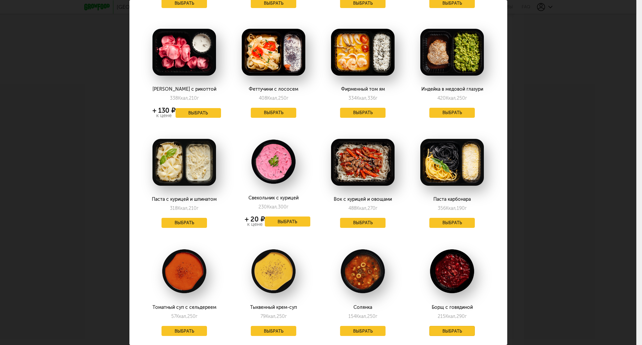
click at [444, 326] on button "Выбрать" at bounding box center [451, 331] width 45 height 10
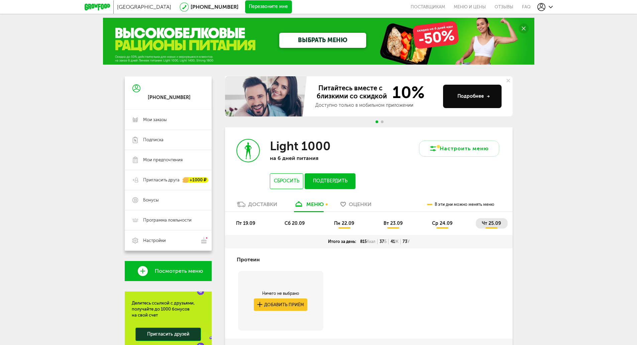
scroll to position [2, 0]
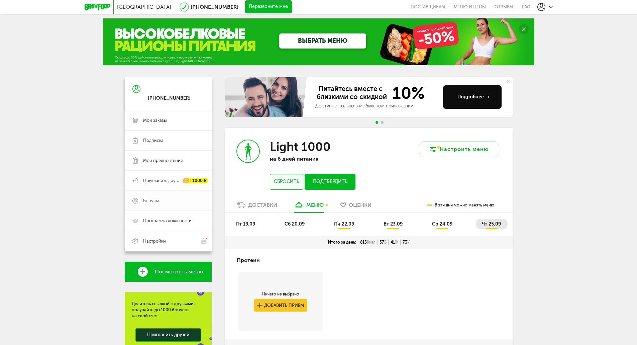
click at [161, 205] on link "Бонусы" at bounding box center [168, 201] width 87 height 20
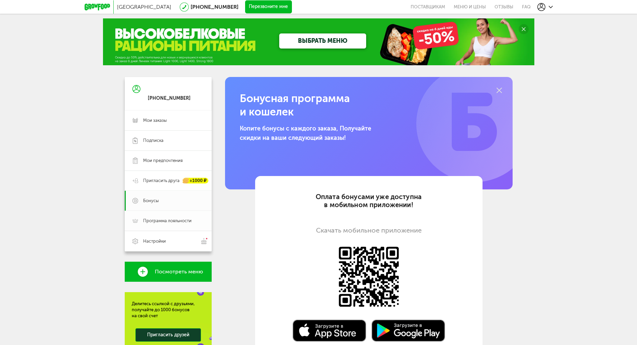
click at [152, 218] on span "Программа лояльности" at bounding box center [167, 221] width 48 height 6
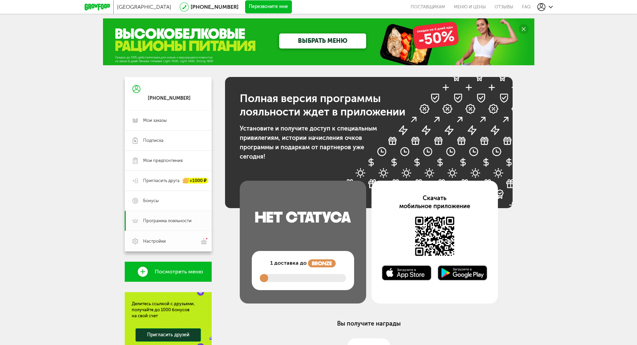
click at [158, 235] on link "Настройки" at bounding box center [168, 241] width 87 height 20
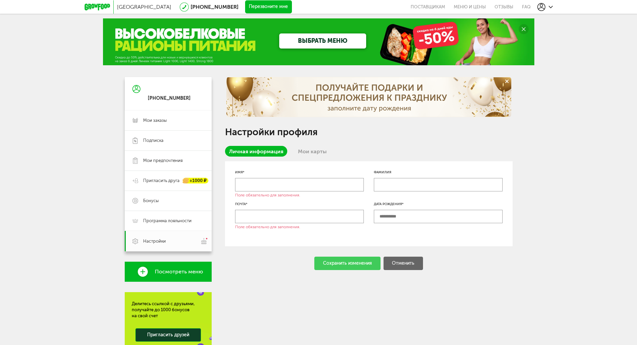
click at [255, 180] on input "text" at bounding box center [299, 184] width 129 height 13
type input "****"
click at [409, 186] on input "text" at bounding box center [438, 184] width 129 height 13
click at [315, 216] on input "text" at bounding box center [299, 216] width 129 height 13
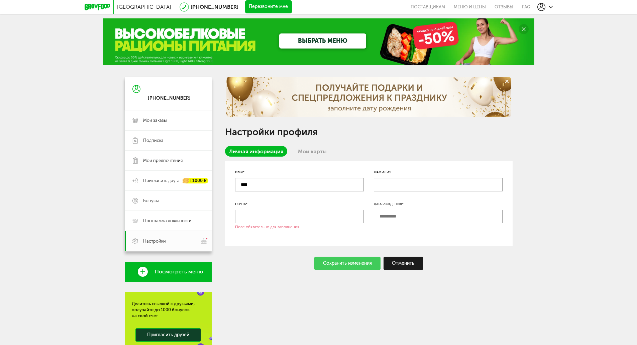
click at [405, 214] on input "text" at bounding box center [438, 216] width 129 height 13
click at [307, 150] on link "Мои карты" at bounding box center [312, 151] width 37 height 11
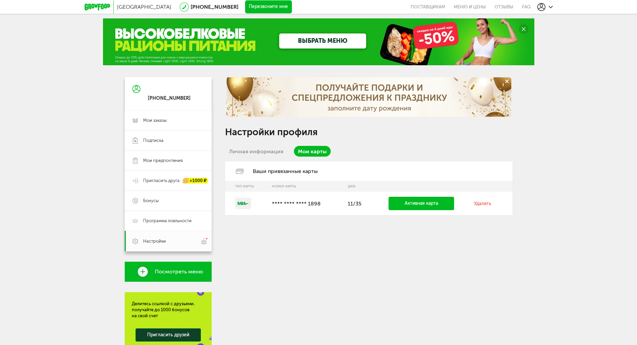
click at [484, 204] on link "Удалить" at bounding box center [482, 204] width 17 height 6
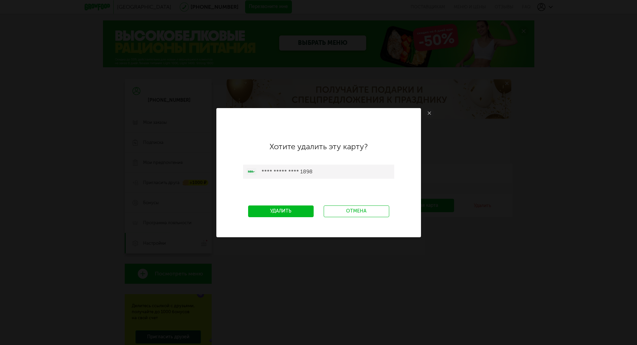
click at [291, 210] on link "Удалить" at bounding box center [281, 211] width 66 height 12
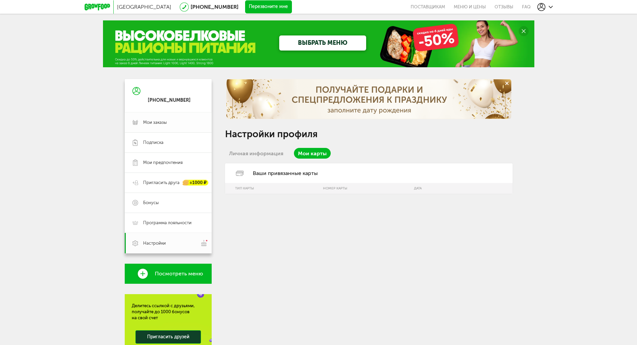
click at [159, 121] on span "Мои заказы" at bounding box center [155, 122] width 24 height 6
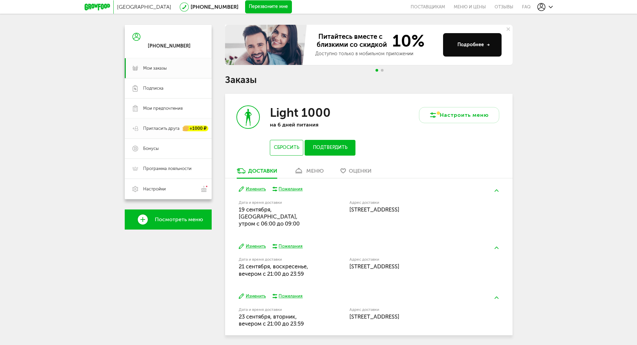
scroll to position [67, 0]
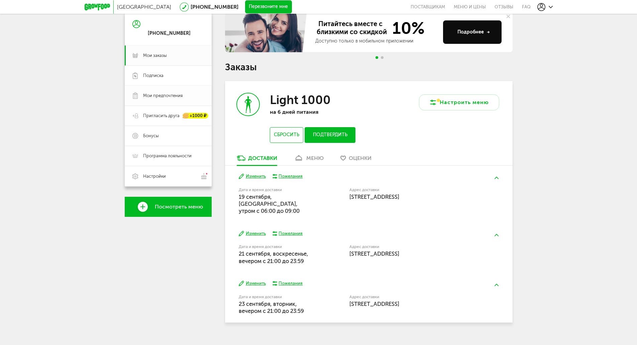
click at [171, 96] on span "Мои предпочтения" at bounding box center [162, 96] width 39 height 6
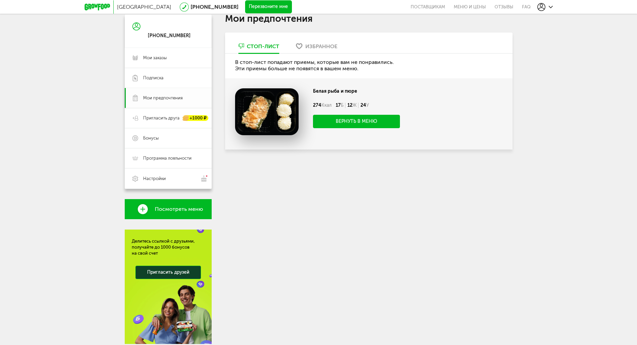
scroll to position [67, 0]
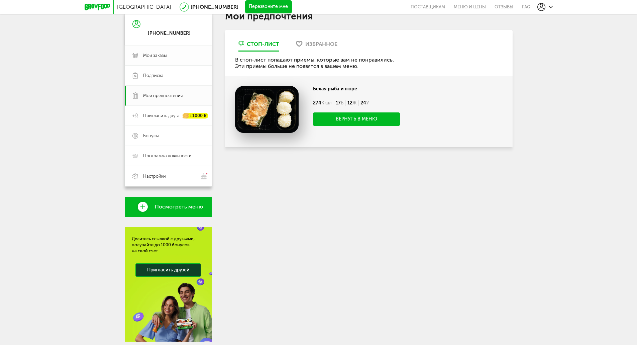
click at [171, 55] on span "Мои заказы" at bounding box center [173, 55] width 61 height 6
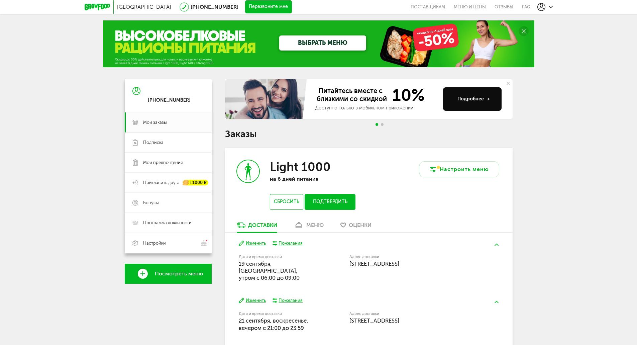
click at [387, 187] on div "Настроить меню" at bounding box center [441, 185] width 144 height 74
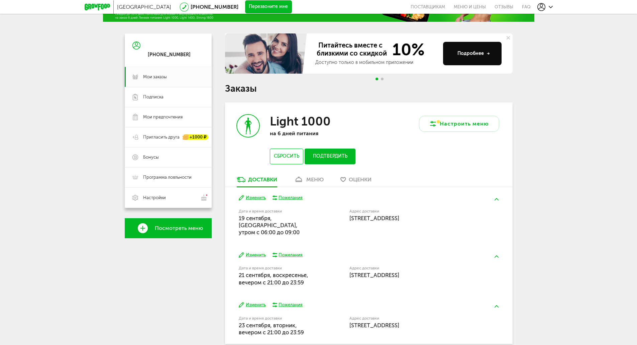
scroll to position [44, 0]
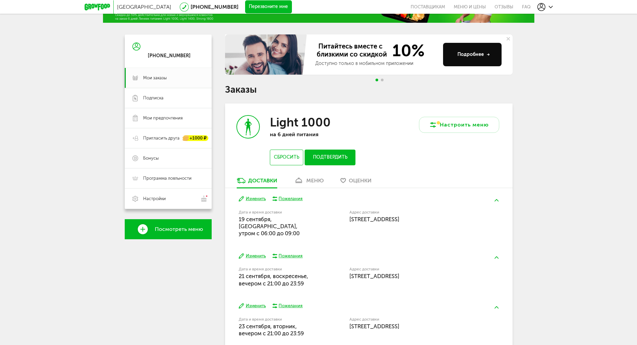
click at [258, 253] on button "Изменить" at bounding box center [252, 256] width 27 height 6
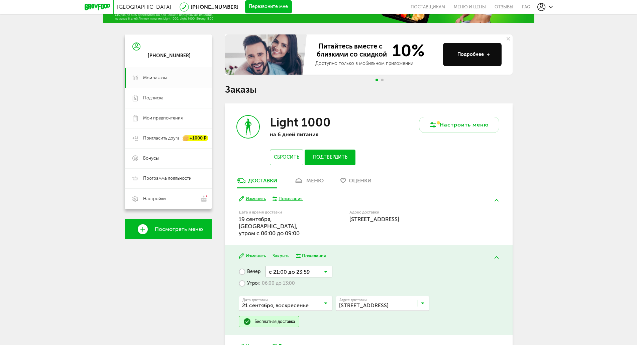
click at [247, 277] on label "Утро с 06:00 до 13:00" at bounding box center [267, 283] width 56 height 12
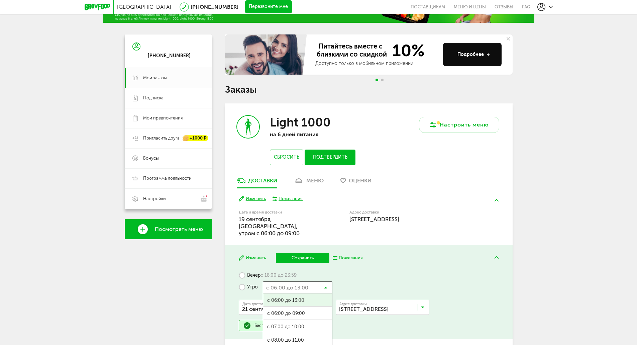
click at [273, 281] on input "Search for option" at bounding box center [298, 286] width 70 height 11
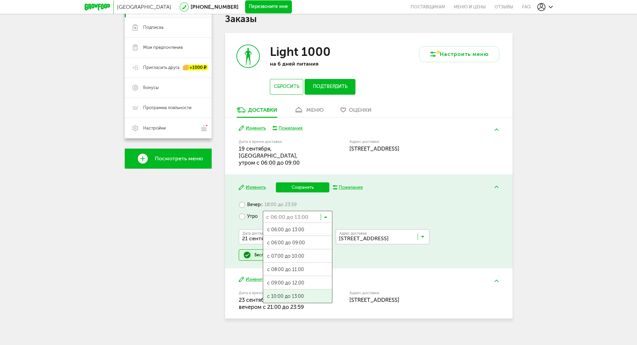
scroll to position [115, 0]
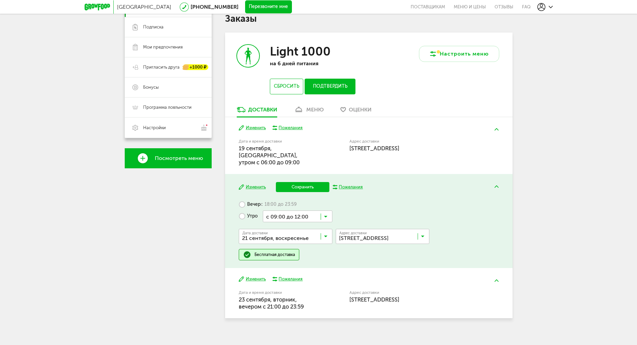
click at [302, 279] on span "с 09:00 до 12:00" at bounding box center [297, 283] width 69 height 14
click at [300, 182] on button "Сохранить" at bounding box center [303, 187] width 54 height 10
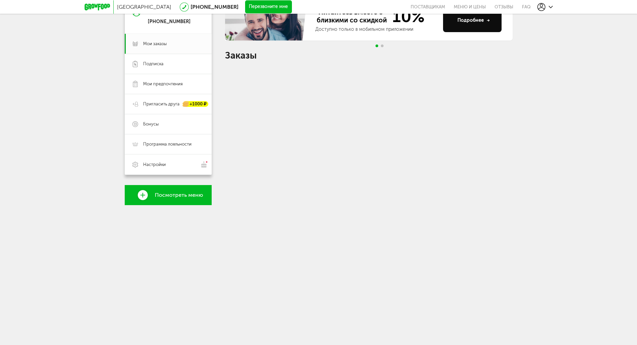
scroll to position [71, 0]
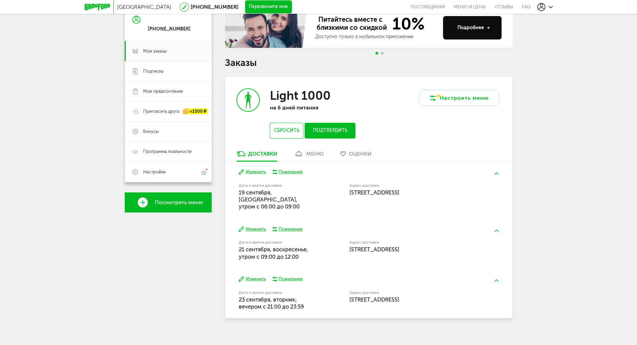
click at [257, 276] on button "Изменить" at bounding box center [252, 279] width 27 height 6
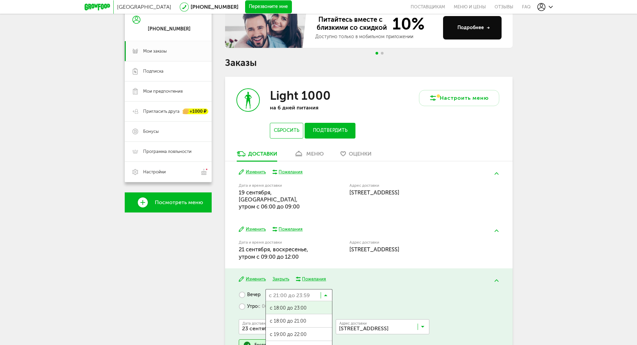
click at [327, 293] on icon at bounding box center [325, 296] width 3 height 7
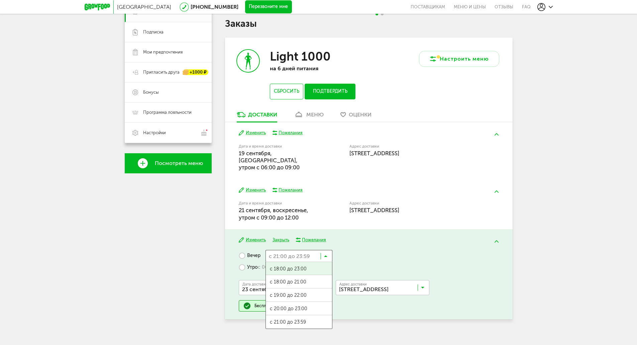
scroll to position [112, 0]
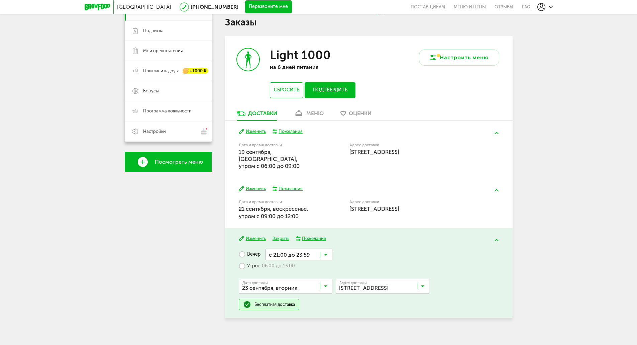
click at [149, 273] on div "[PHONE_NUMBER] Мои заказы Подписка [PERSON_NAME] предпочтения Пригласить друга …" at bounding box center [168, 146] width 87 height 358
click at [251, 129] on button "Изменить" at bounding box center [252, 131] width 27 height 6
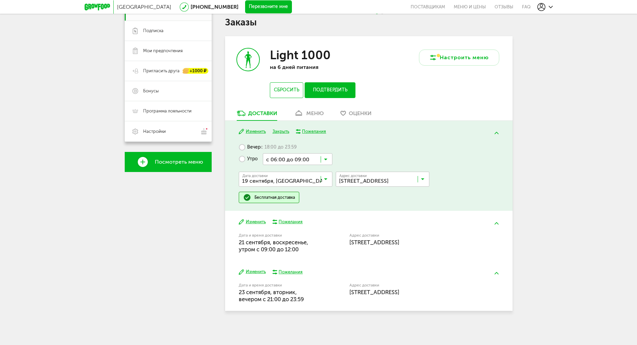
click at [328, 86] on button "Подтвердить" at bounding box center [330, 90] width 50 height 16
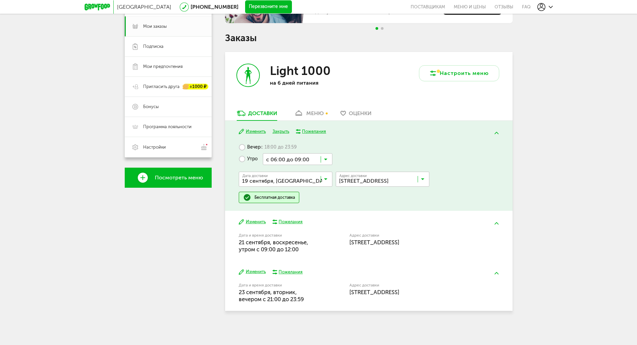
click at [321, 114] on div "меню" at bounding box center [314, 113] width 17 height 6
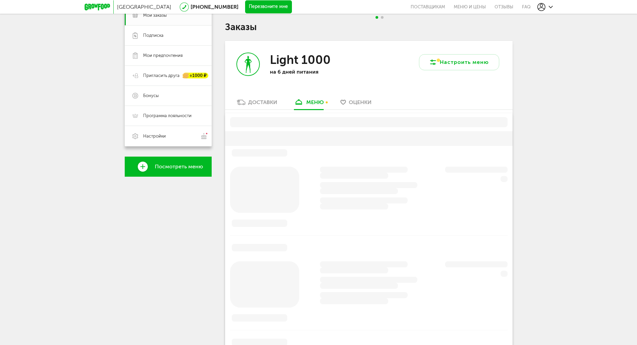
scroll to position [131, 0]
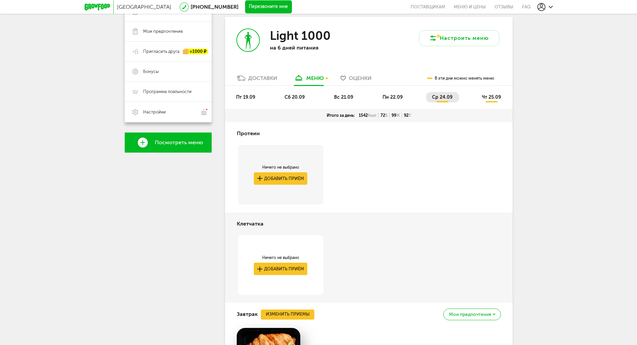
click at [338, 100] on span "вс 21.09" at bounding box center [343, 97] width 19 height 6
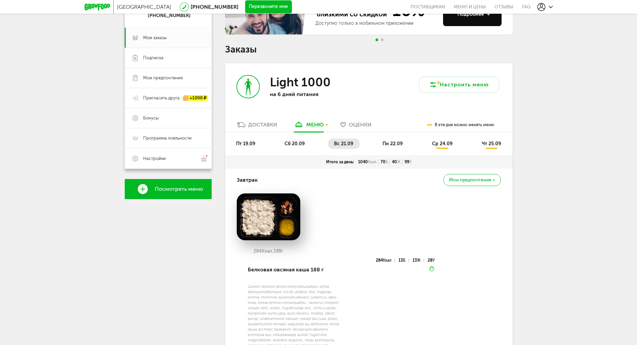
scroll to position [71, 0]
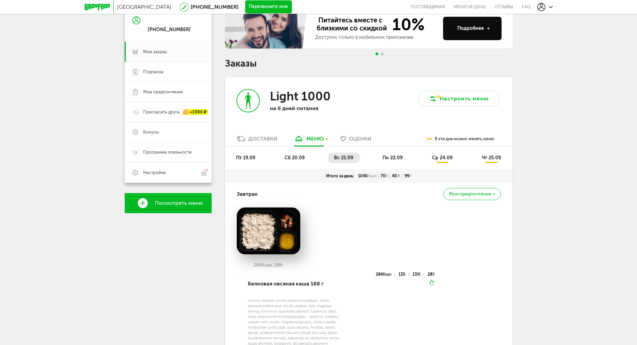
click at [386, 154] on li "пн 22.09" at bounding box center [393, 157] width 33 height 10
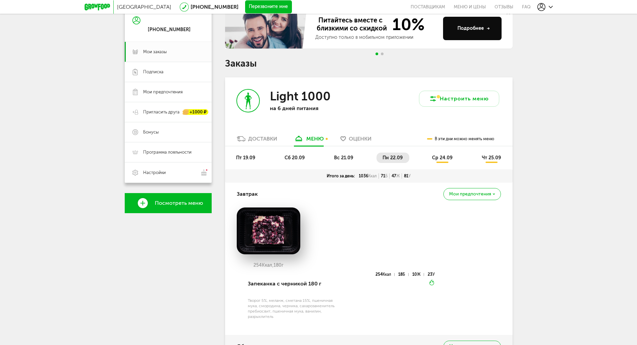
click at [442, 155] on span "ср 24.09" at bounding box center [442, 158] width 20 height 6
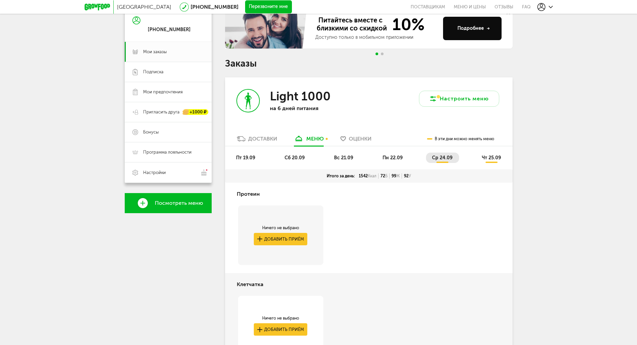
click at [491, 156] on span "чт 25.09" at bounding box center [491, 158] width 19 height 6
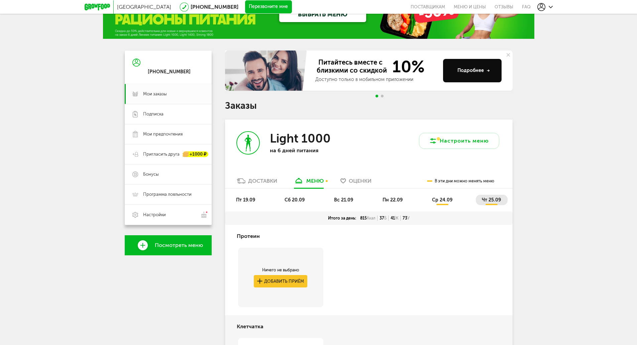
scroll to position [21, 0]
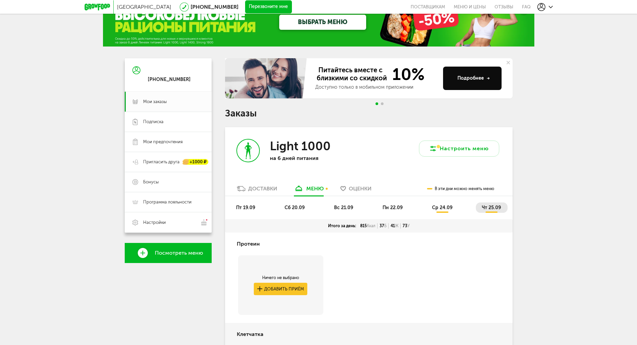
click at [436, 212] on li "ср 24.09" at bounding box center [442, 207] width 33 height 10
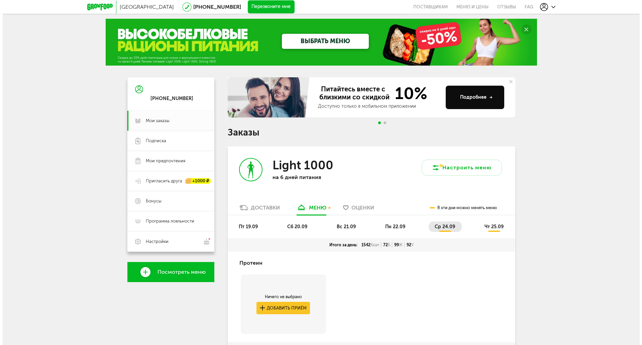
scroll to position [0, 0]
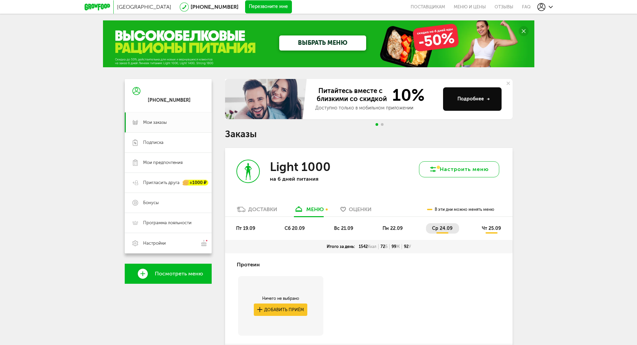
click at [464, 170] on button "Настроить меню" at bounding box center [459, 169] width 80 height 16
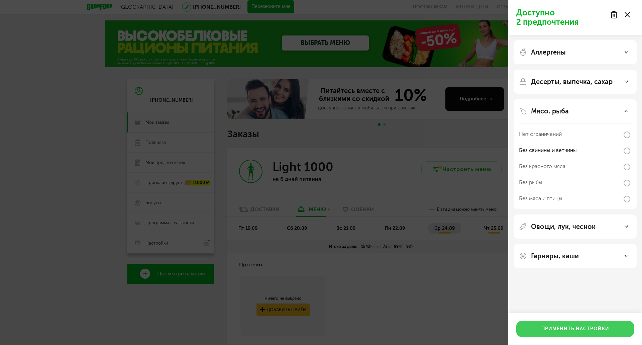
click at [576, 329] on button "Применить настройки" at bounding box center [575, 329] width 118 height 16
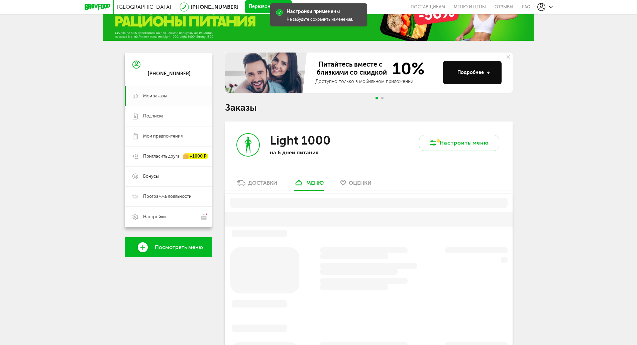
scroll to position [131, 0]
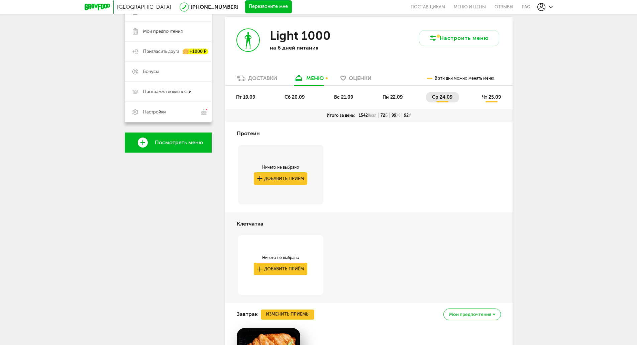
click at [244, 95] on span "пт 19.09" at bounding box center [245, 97] width 19 height 6
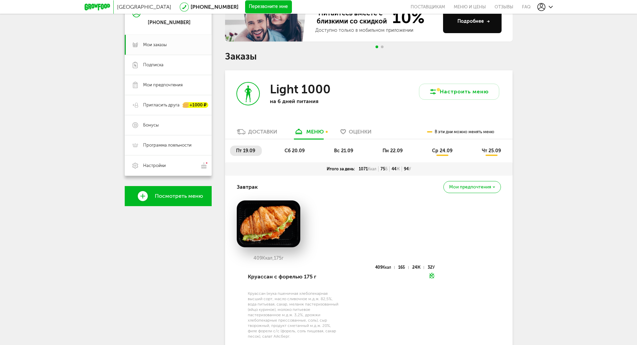
scroll to position [77, 0]
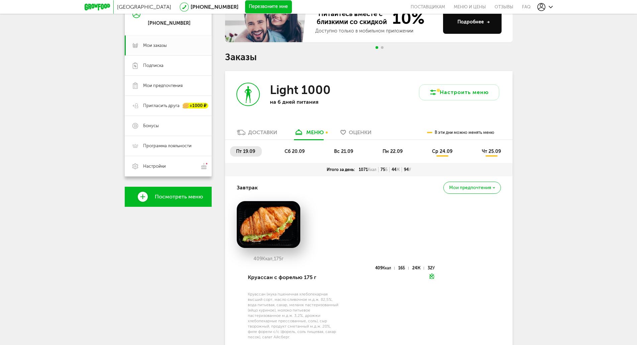
click at [292, 153] on span "сб 20.09" at bounding box center [295, 151] width 20 height 6
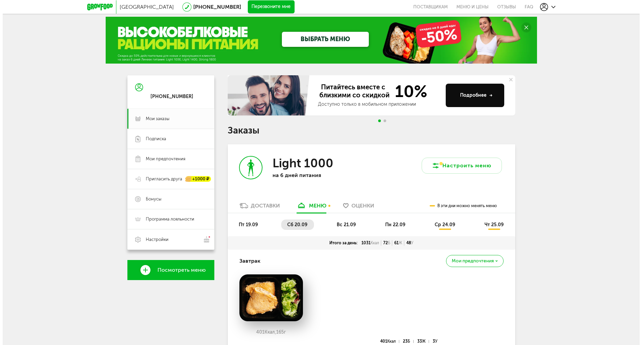
scroll to position [0, 0]
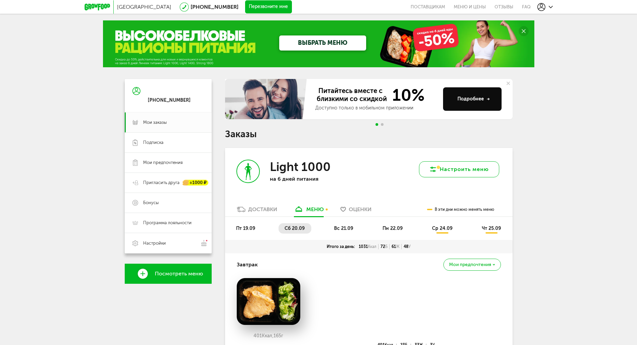
click at [449, 172] on button "Настроить меню" at bounding box center [459, 169] width 80 height 16
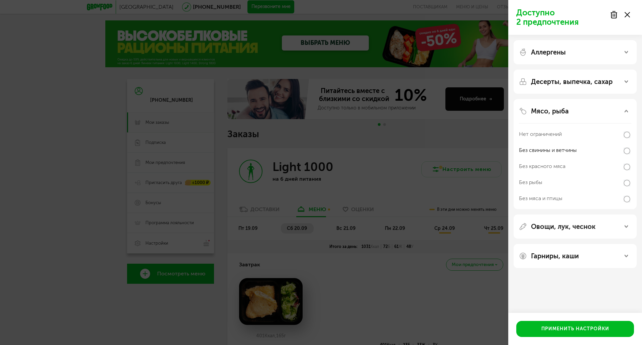
click at [590, 77] on div "Десерты, выпечка, сахар" at bounding box center [575, 82] width 123 height 24
click at [592, 50] on div "Аллергены" at bounding box center [575, 52] width 112 height 8
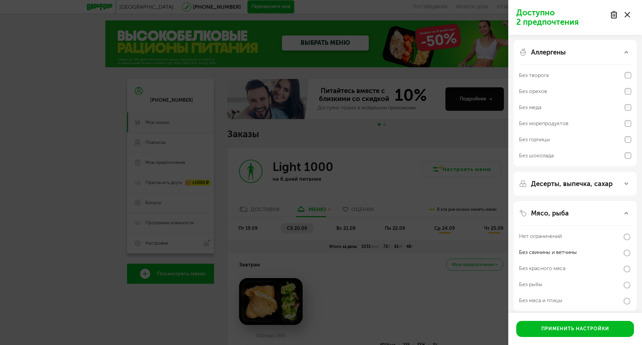
click at [556, 179] on div "Десерты, выпечка, сахар" at bounding box center [575, 184] width 123 height 24
click at [555, 185] on p "Десерты, выпечка, сахар" at bounding box center [572, 184] width 82 height 8
click at [568, 56] on div "Аллергены" at bounding box center [575, 52] width 112 height 8
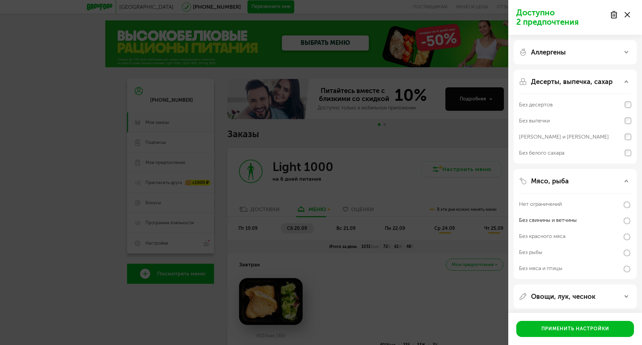
click at [560, 181] on p "Мясо, рыба" at bounding box center [550, 181] width 38 height 8
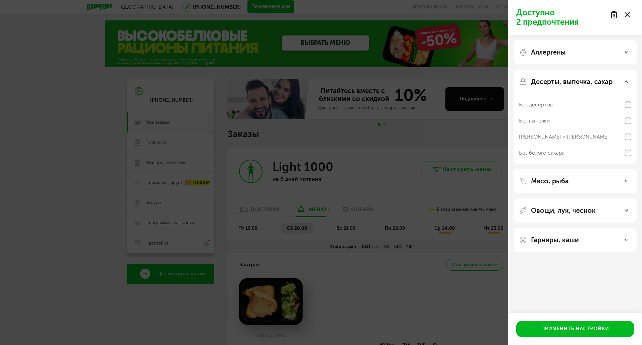
click at [567, 148] on div "Без белого сахара" at bounding box center [575, 153] width 112 height 16
click at [580, 240] on div "Гарниры, каши" at bounding box center [575, 240] width 112 height 8
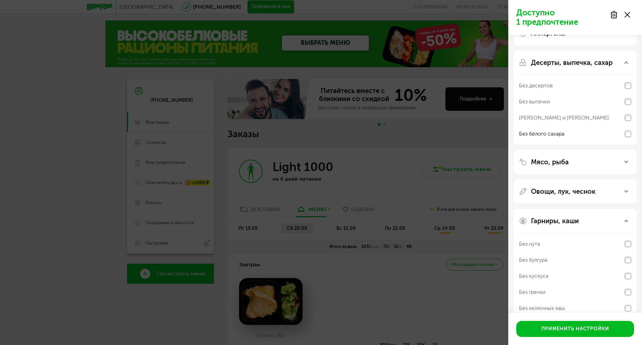
scroll to position [18, 0]
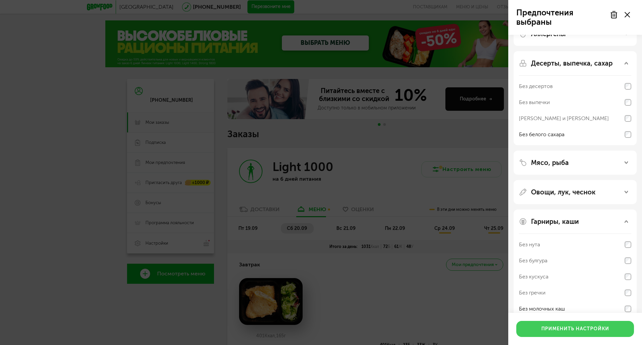
click at [589, 329] on button "Применить настройки" at bounding box center [575, 329] width 118 height 16
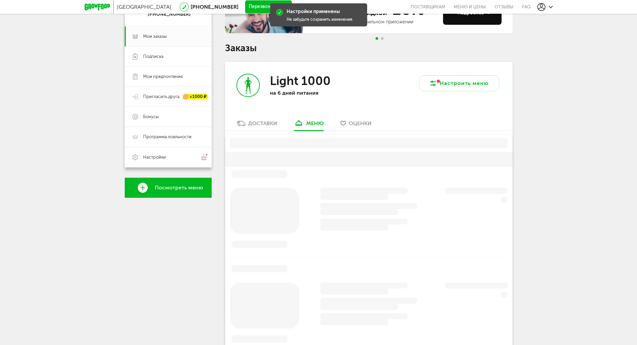
scroll to position [131, 0]
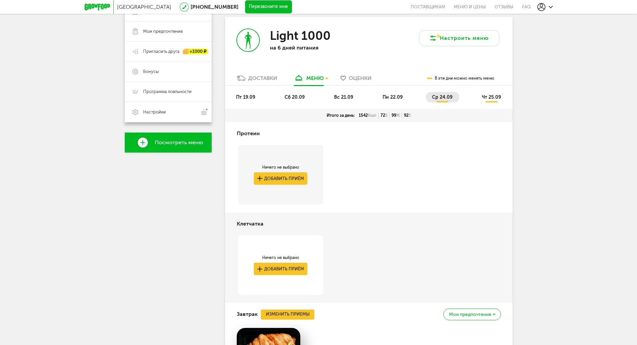
click at [242, 96] on span "пт 19.09" at bounding box center [245, 97] width 19 height 6
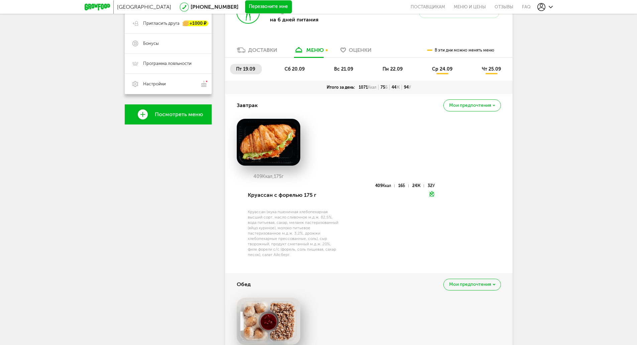
scroll to position [144, 0]
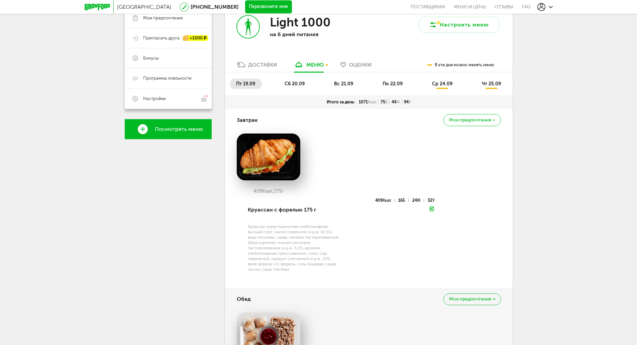
click at [296, 85] on span "сб 20.09" at bounding box center [295, 84] width 20 height 6
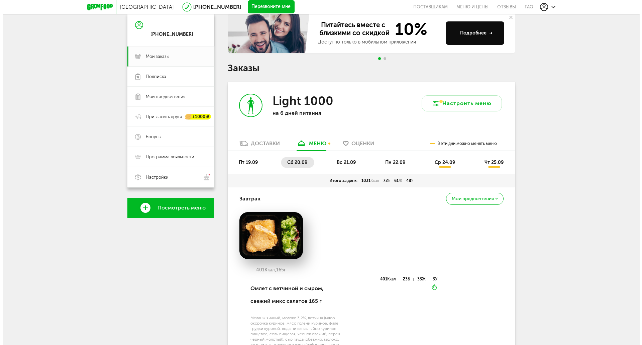
scroll to position [37, 0]
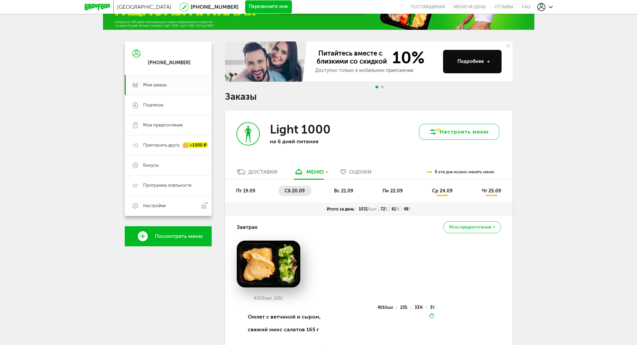
click at [446, 134] on button "Настроить меню" at bounding box center [459, 132] width 80 height 16
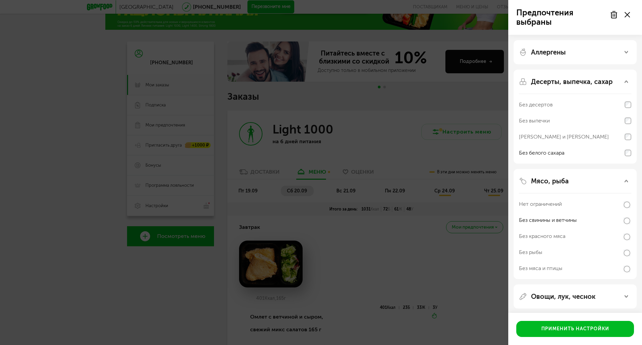
click at [550, 300] on p "Овощи, лук, чеснок" at bounding box center [563, 296] width 65 height 8
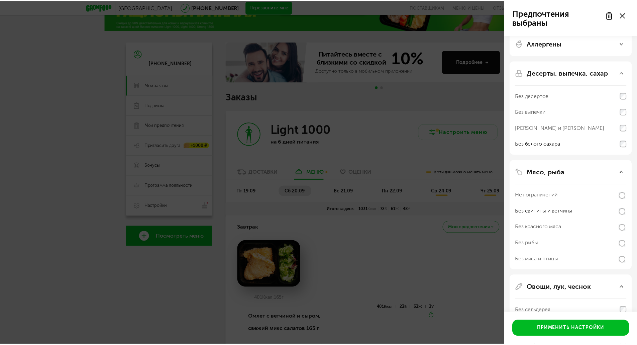
scroll to position [0, 0]
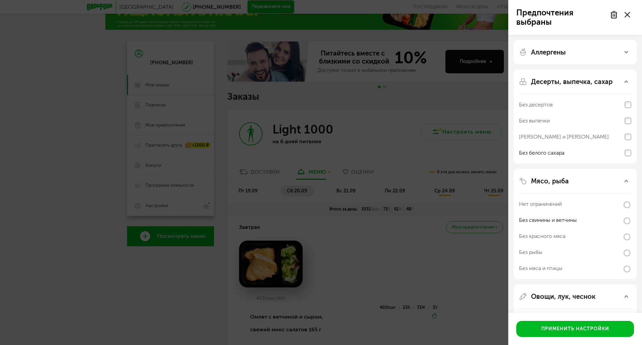
click at [604, 54] on div "Аллергены" at bounding box center [575, 52] width 112 height 8
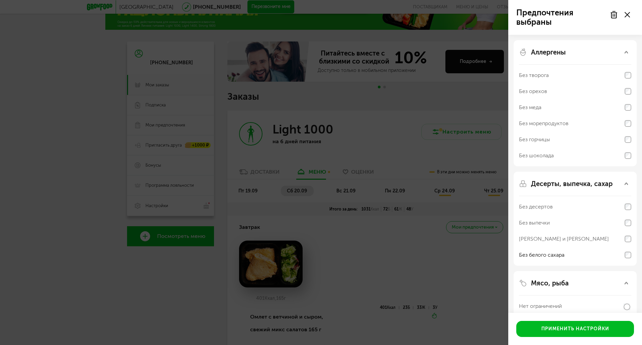
click at [627, 14] on use at bounding box center [627, 14] width 5 height 5
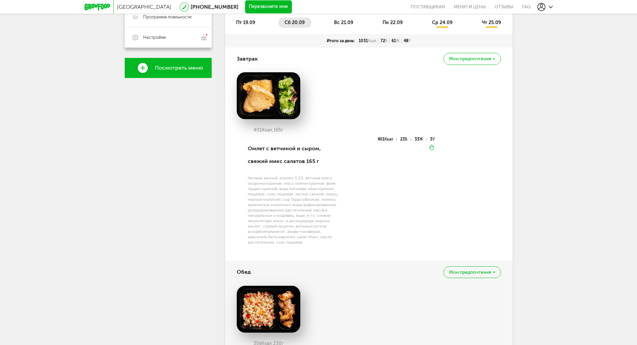
scroll to position [131, 0]
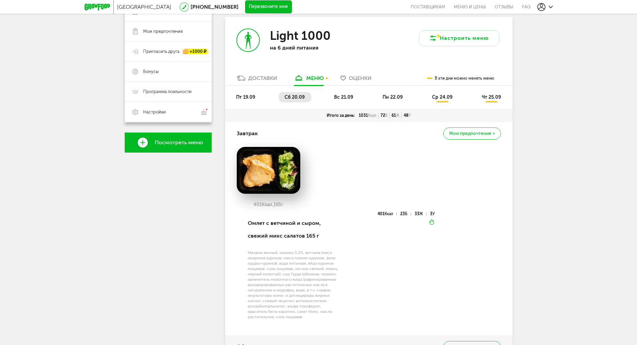
click at [349, 97] on span "вс 21.09" at bounding box center [343, 97] width 19 height 6
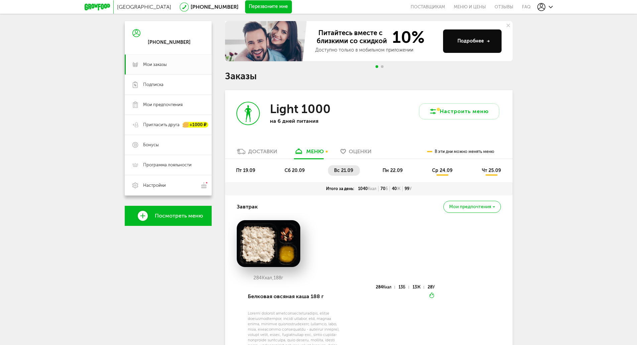
scroll to position [51, 0]
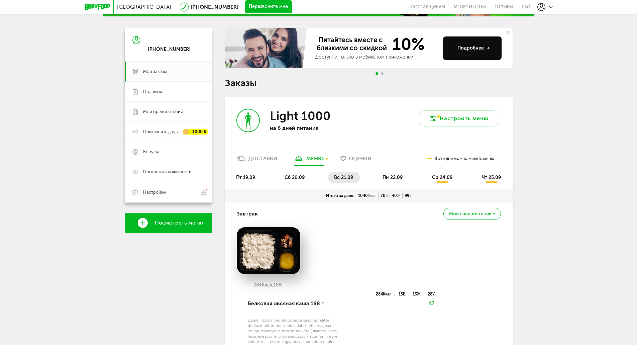
click at [399, 176] on span "пн 22.09" at bounding box center [393, 178] width 20 height 6
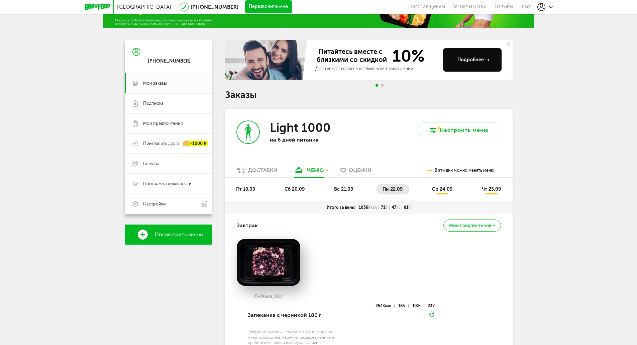
scroll to position [39, 0]
click at [448, 186] on li "ср 24.09" at bounding box center [442, 189] width 33 height 10
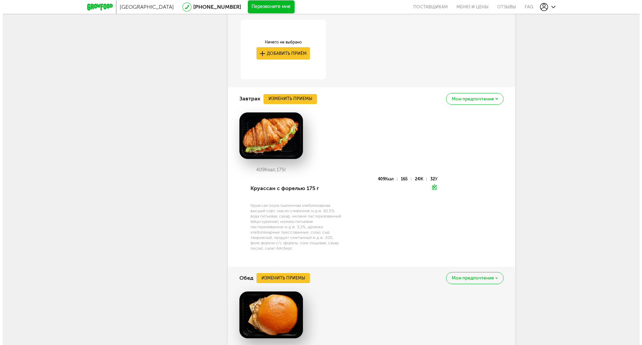
scroll to position [333, 0]
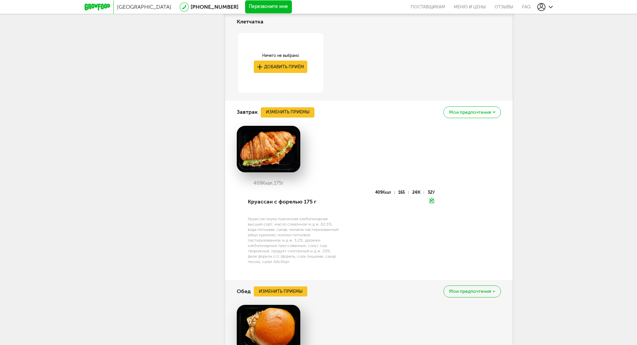
click at [295, 113] on button "Изменить приемы" at bounding box center [288, 112] width 54 height 10
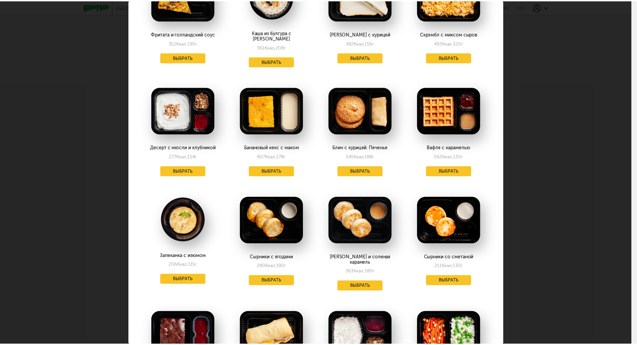
scroll to position [187, 0]
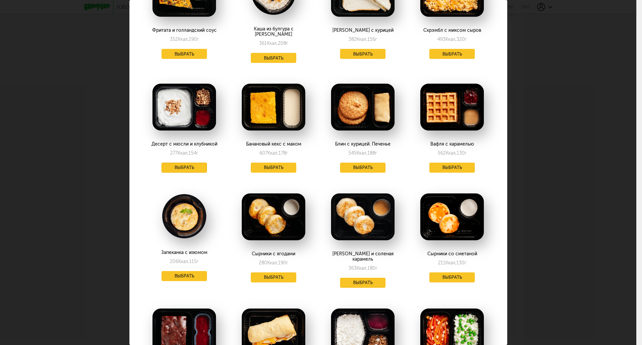
click at [186, 164] on button "Выбрать" at bounding box center [184, 168] width 45 height 10
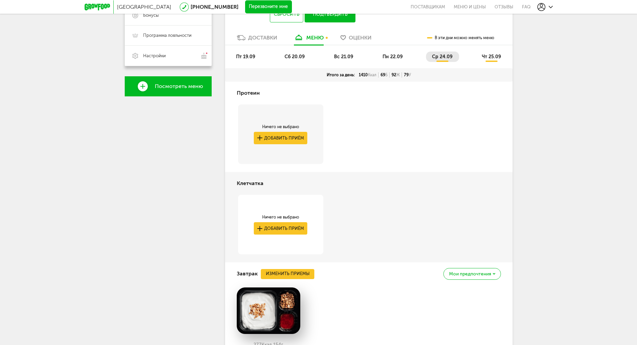
scroll to position [154, 0]
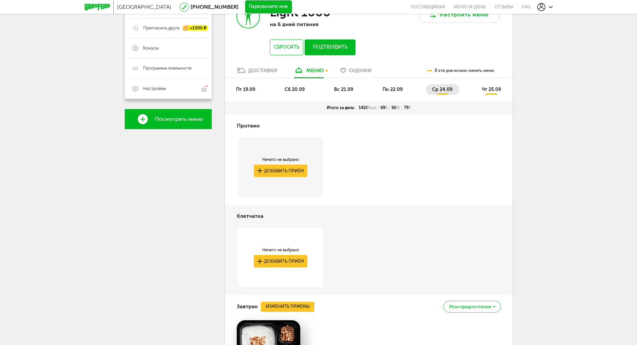
click at [494, 91] on span "чт 25.09" at bounding box center [491, 90] width 19 height 6
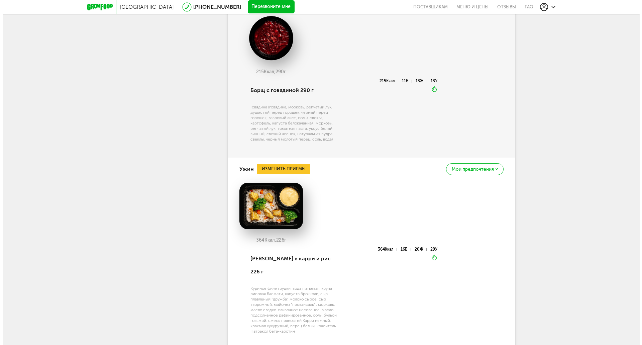
scroll to position [625, 0]
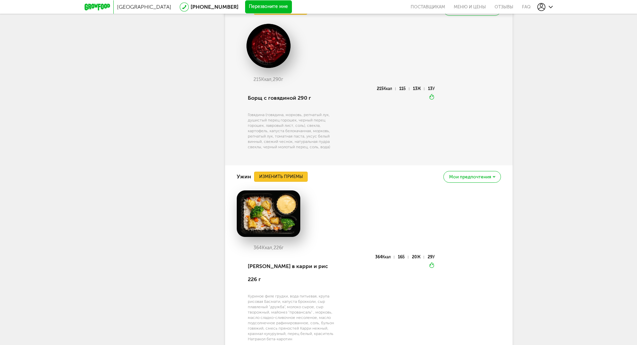
click at [290, 177] on button "Изменить приемы" at bounding box center [281, 177] width 54 height 10
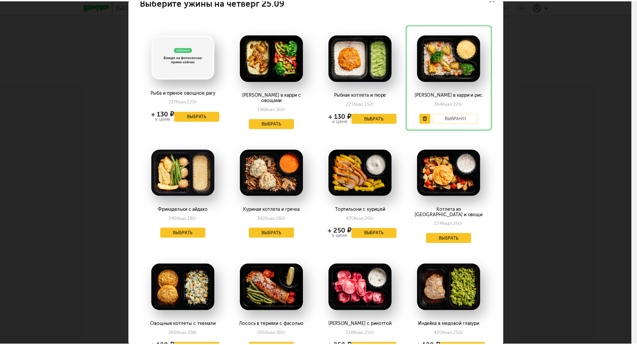
scroll to position [0, 0]
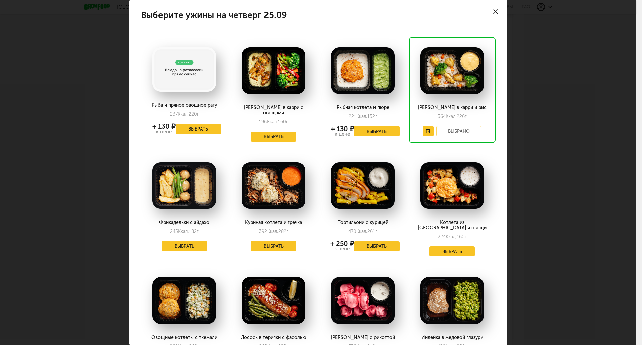
click at [538, 31] on div "Выберите ужины на четверг 25.09 Рыба и пряное овощное рагу 237 Ккал, 220 г + 13…" at bounding box center [318, 172] width 636 height 345
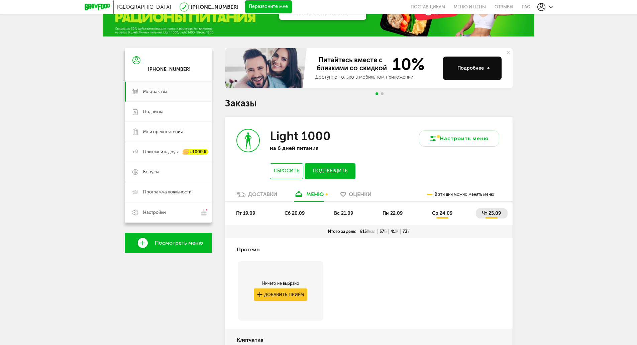
scroll to position [40, 0]
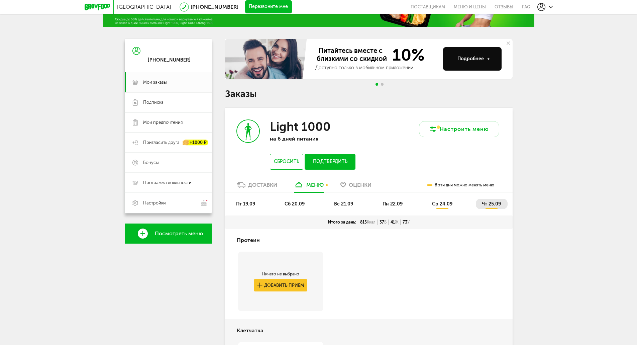
click at [323, 160] on button "Подтвердить" at bounding box center [330, 162] width 50 height 16
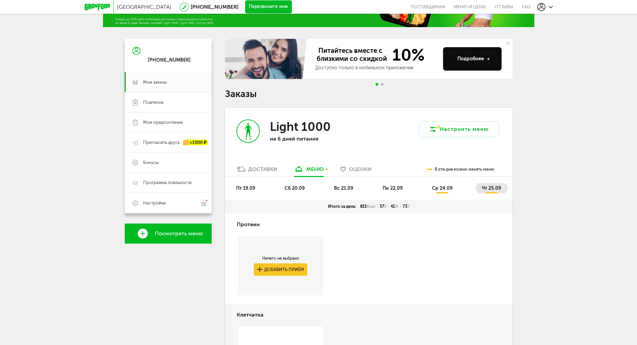
click at [361, 167] on span "Оценки" at bounding box center [360, 169] width 23 height 6
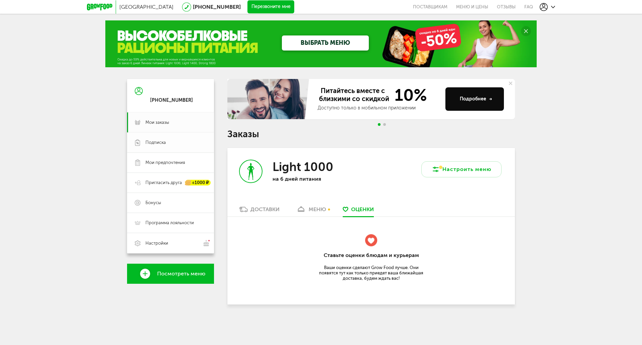
click at [161, 136] on link "Подписка" at bounding box center [170, 142] width 87 height 20
